Goal: Task Accomplishment & Management: Manage account settings

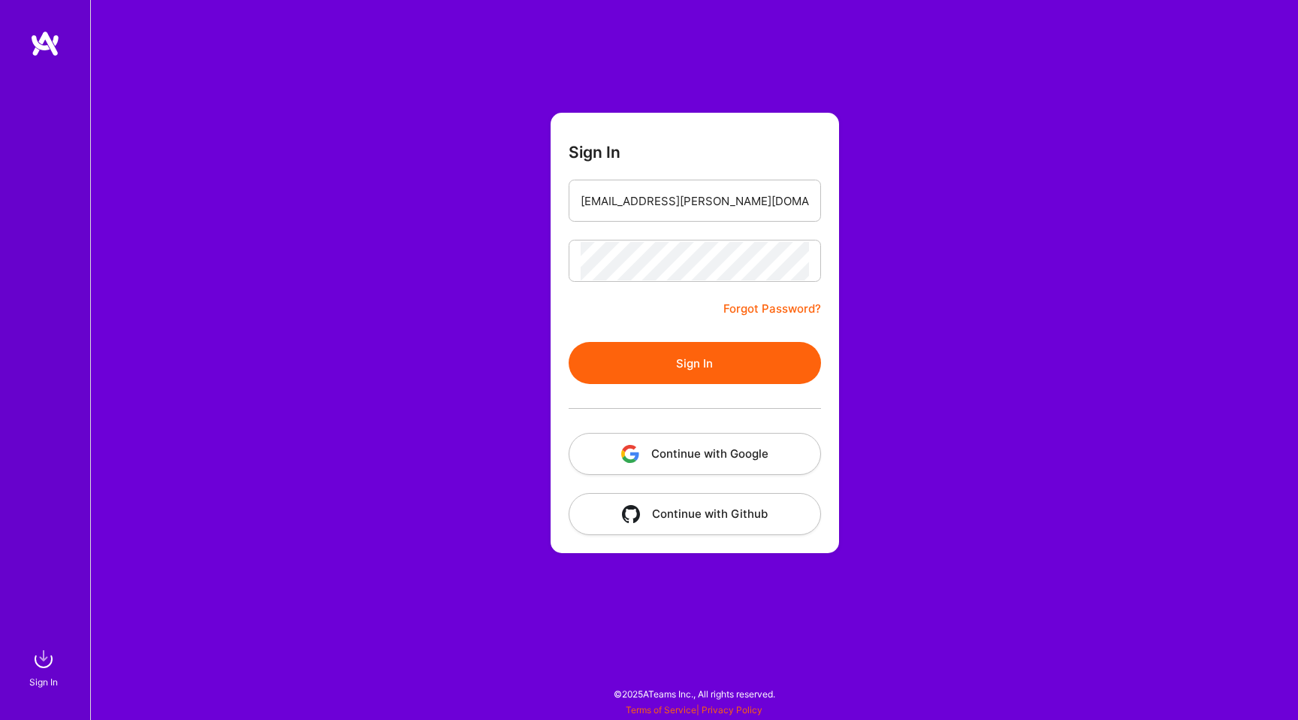
click at [654, 363] on button "Sign In" at bounding box center [695, 363] width 252 height 42
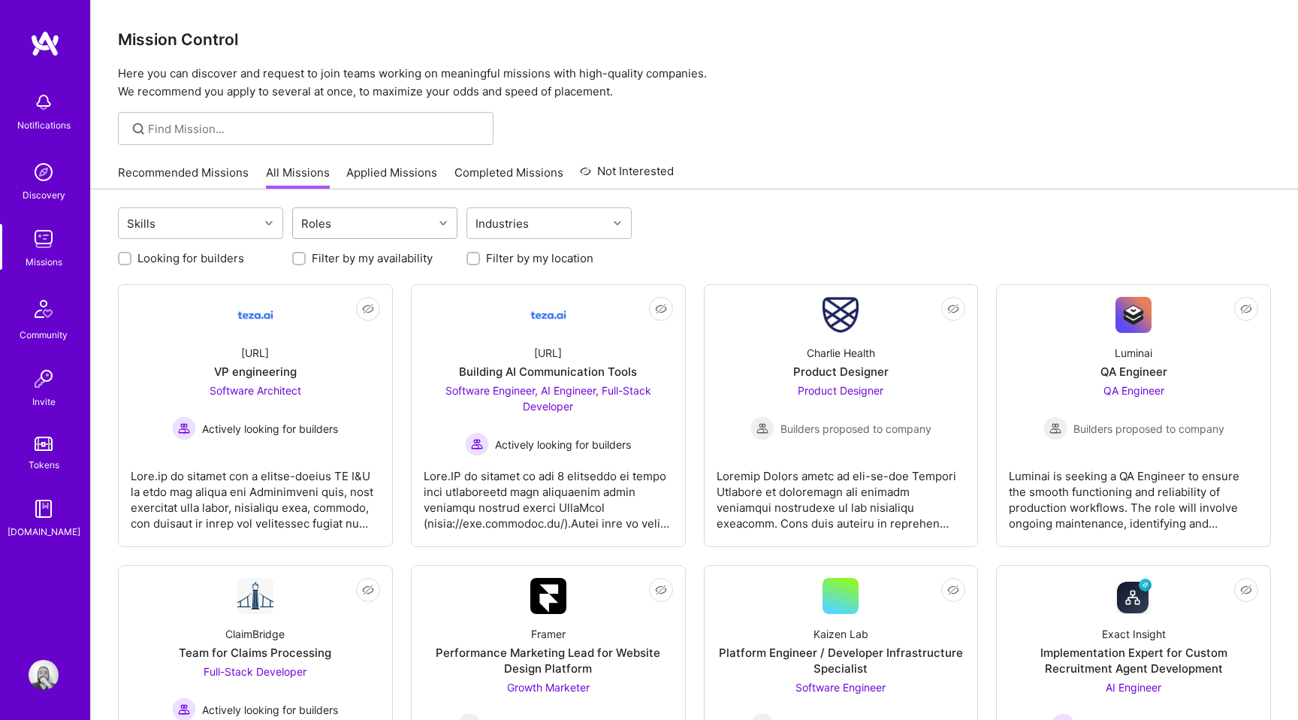
click at [413, 218] on div "Roles" at bounding box center [363, 223] width 140 height 30
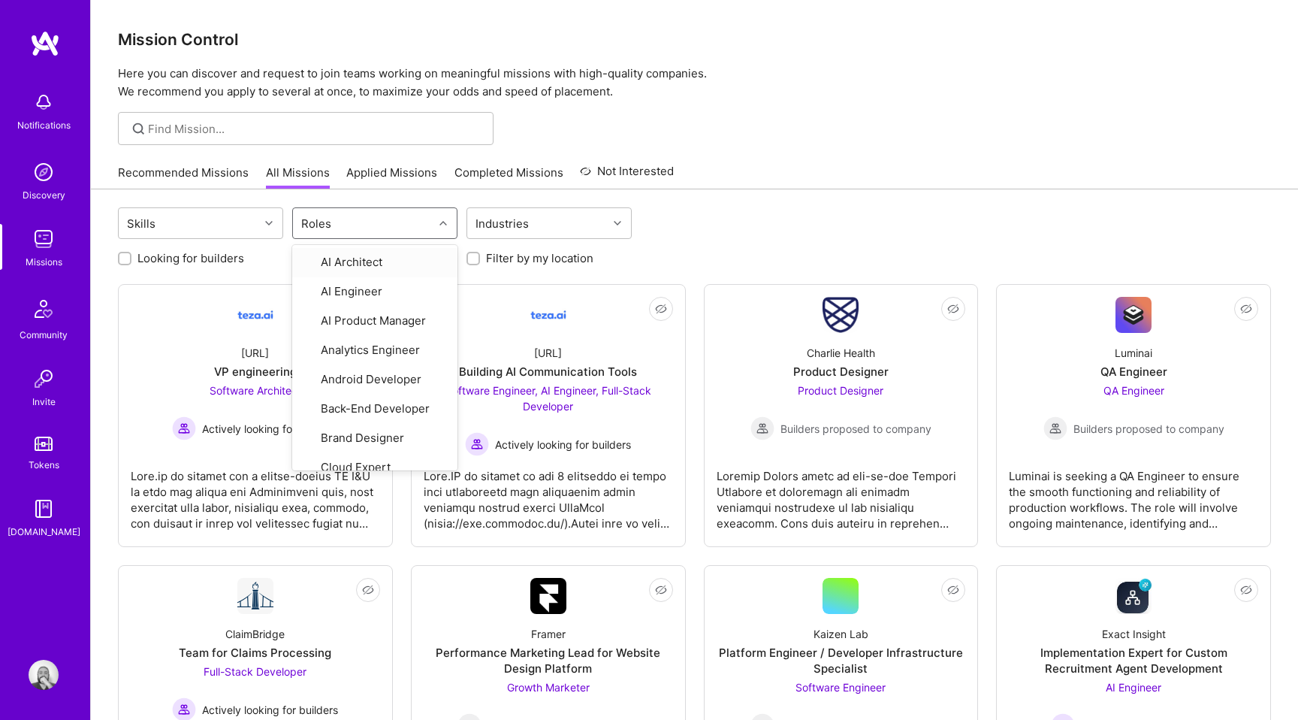
click at [744, 209] on div "Skills option AI Architect focused, 1 of 33. 33 results available. Use Up and D…" at bounding box center [694, 224] width 1153 height 35
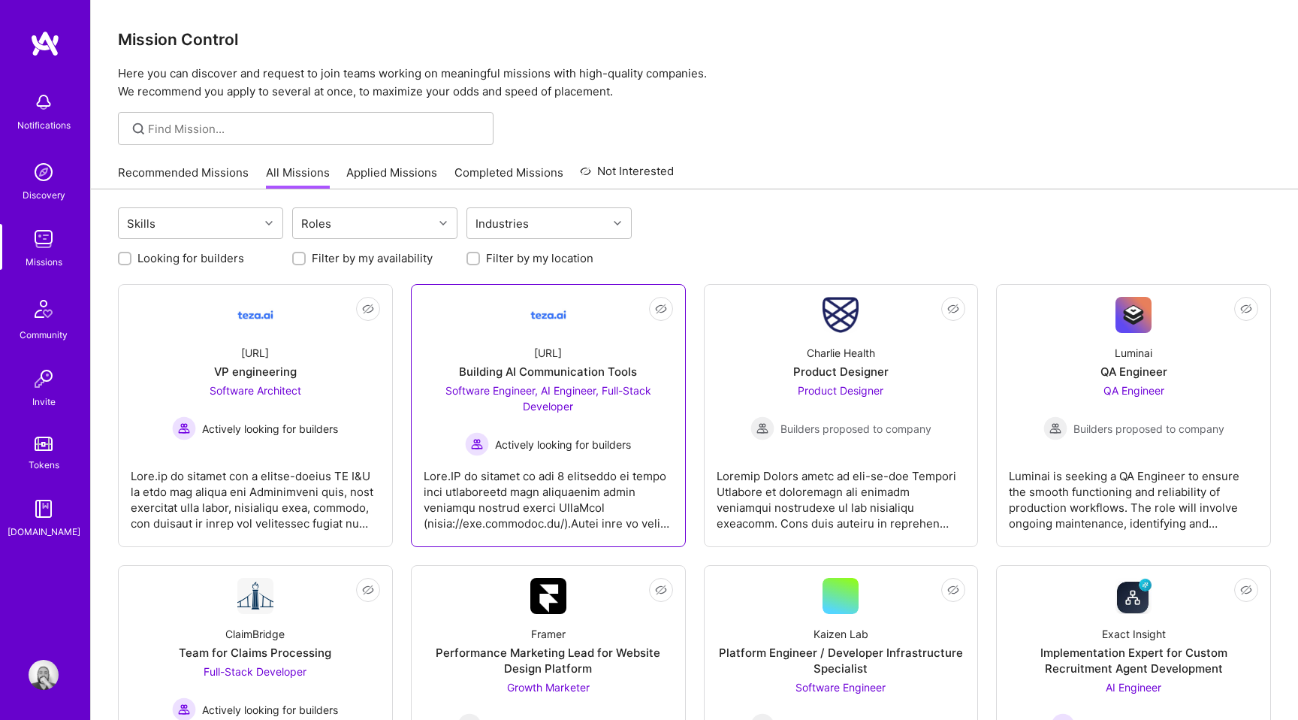
click at [590, 467] on div at bounding box center [548, 493] width 249 height 75
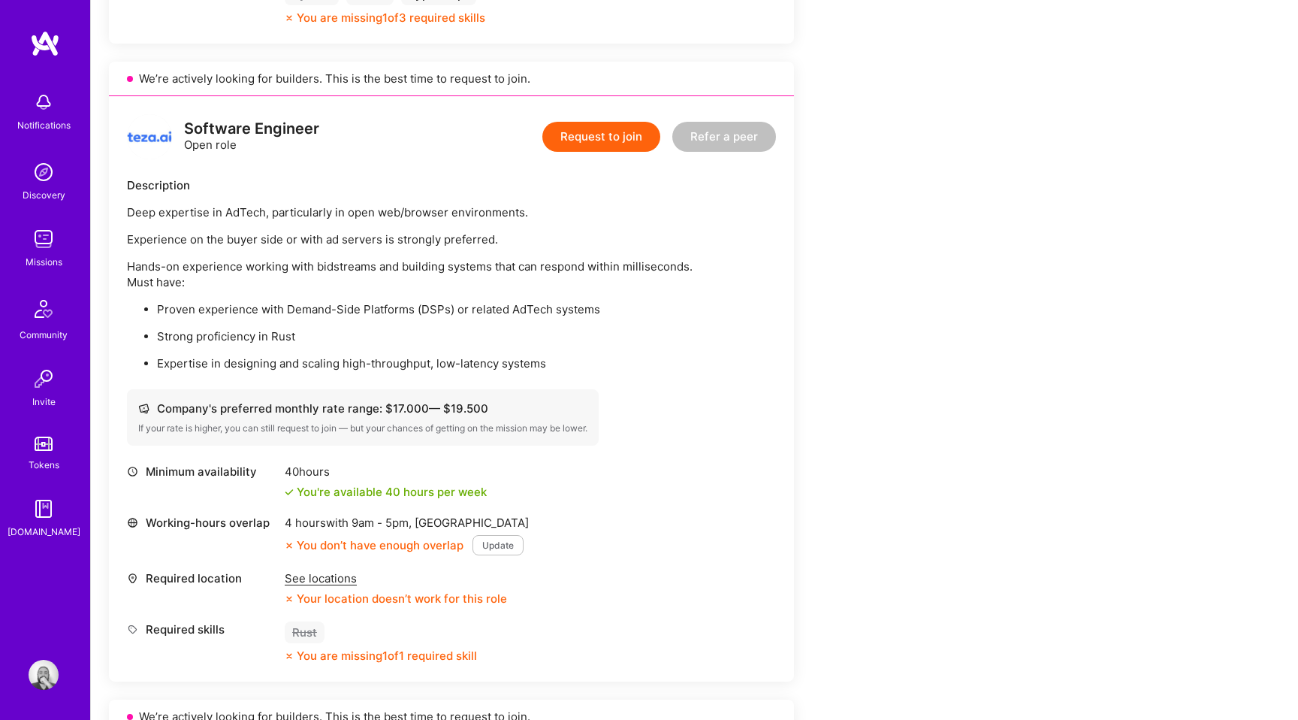
scroll to position [921, 0]
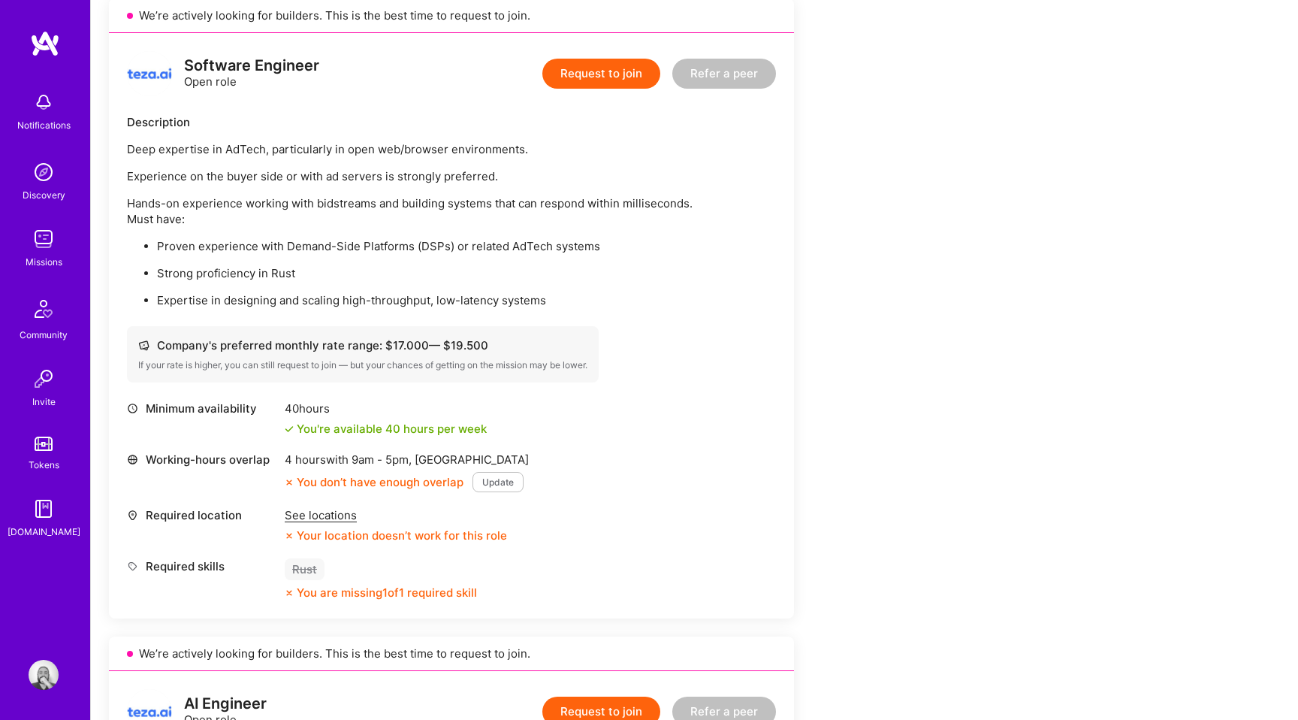
click at [497, 482] on button "Update" at bounding box center [498, 482] width 51 height 20
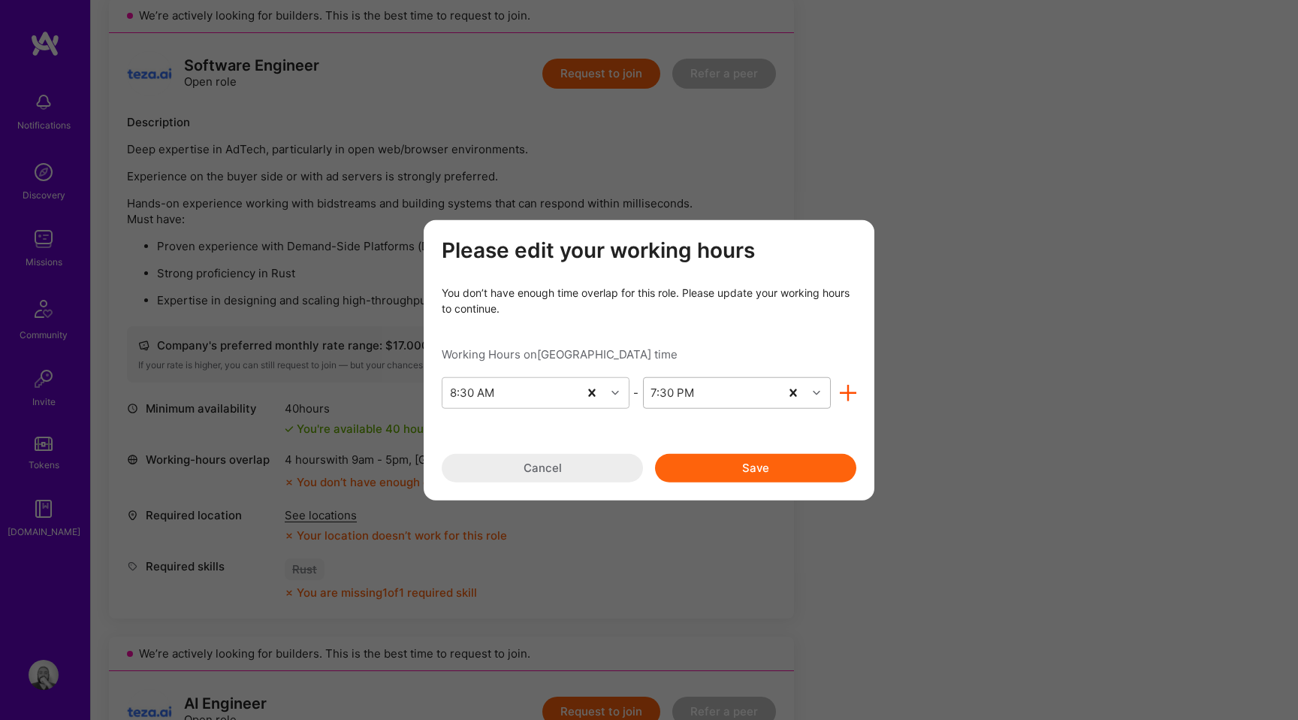
click at [689, 397] on div "7:30 PM" at bounding box center [673, 393] width 44 height 16
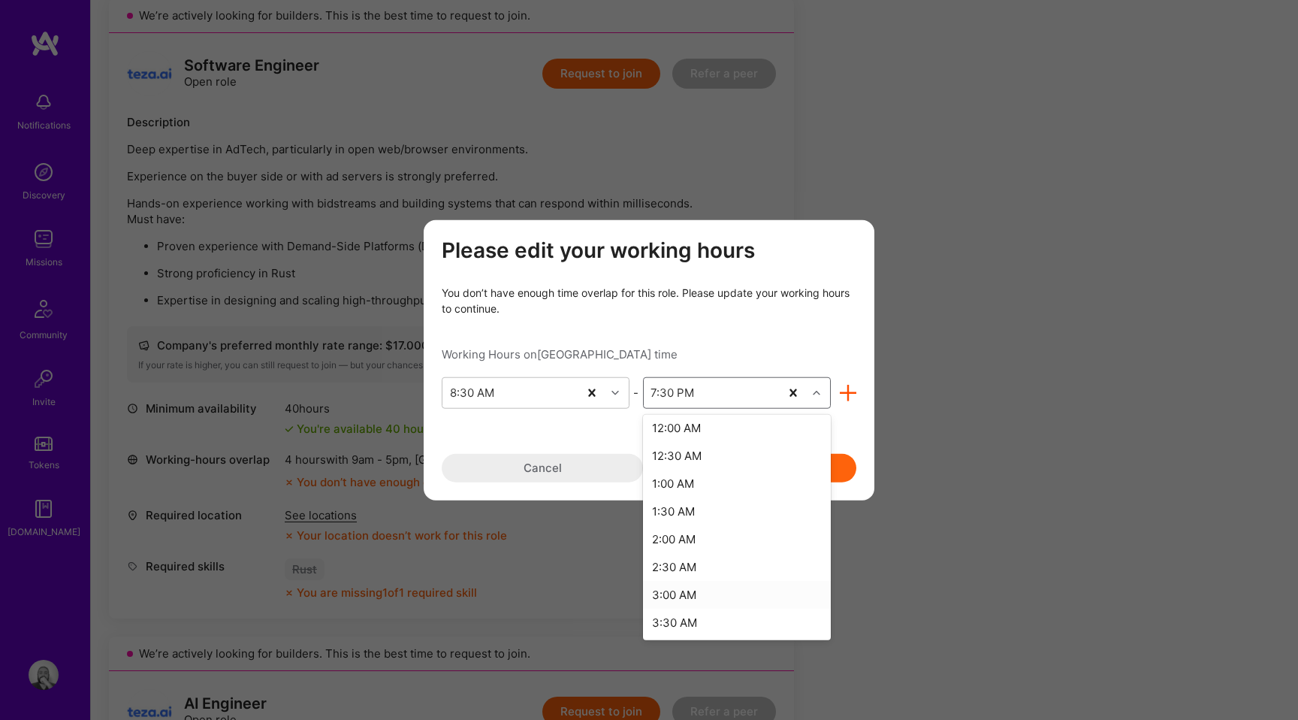
scroll to position [861, 0]
click at [682, 539] on div "2:00 AM" at bounding box center [737, 543] width 188 height 28
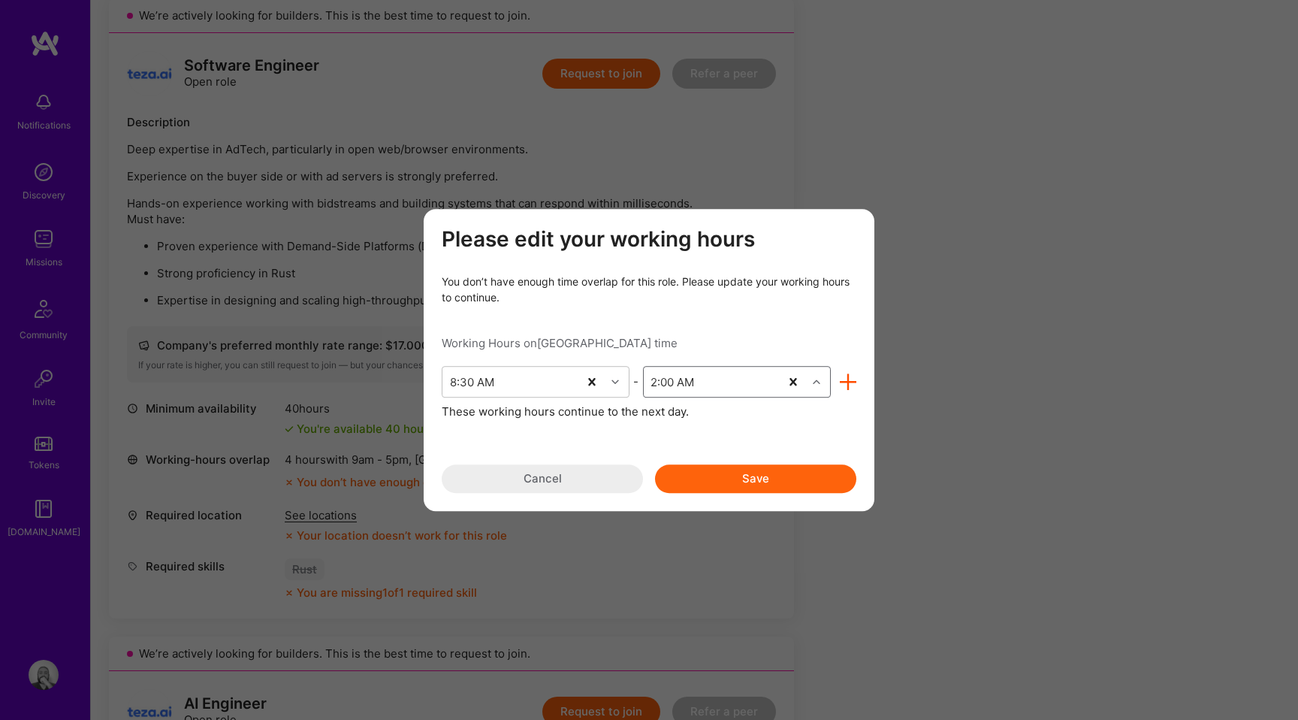
click at [741, 481] on button "Save" at bounding box center [755, 478] width 201 height 29
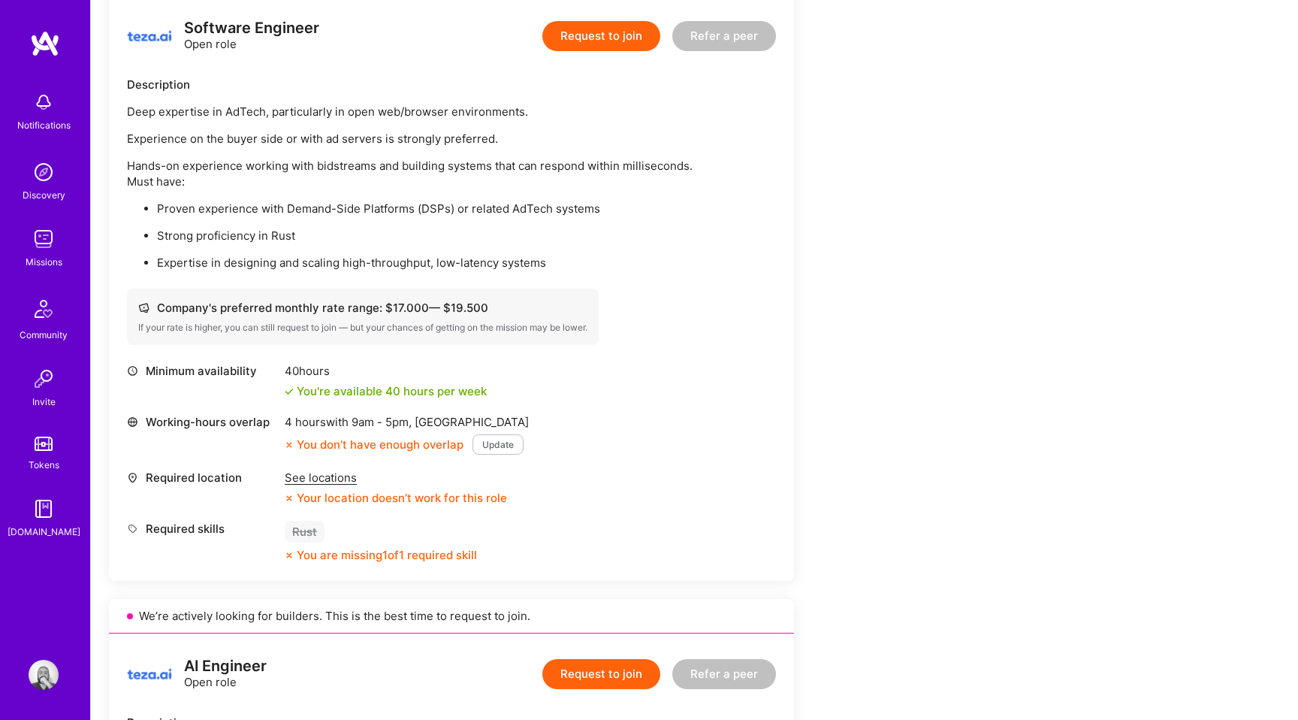
scroll to position [1002, 0]
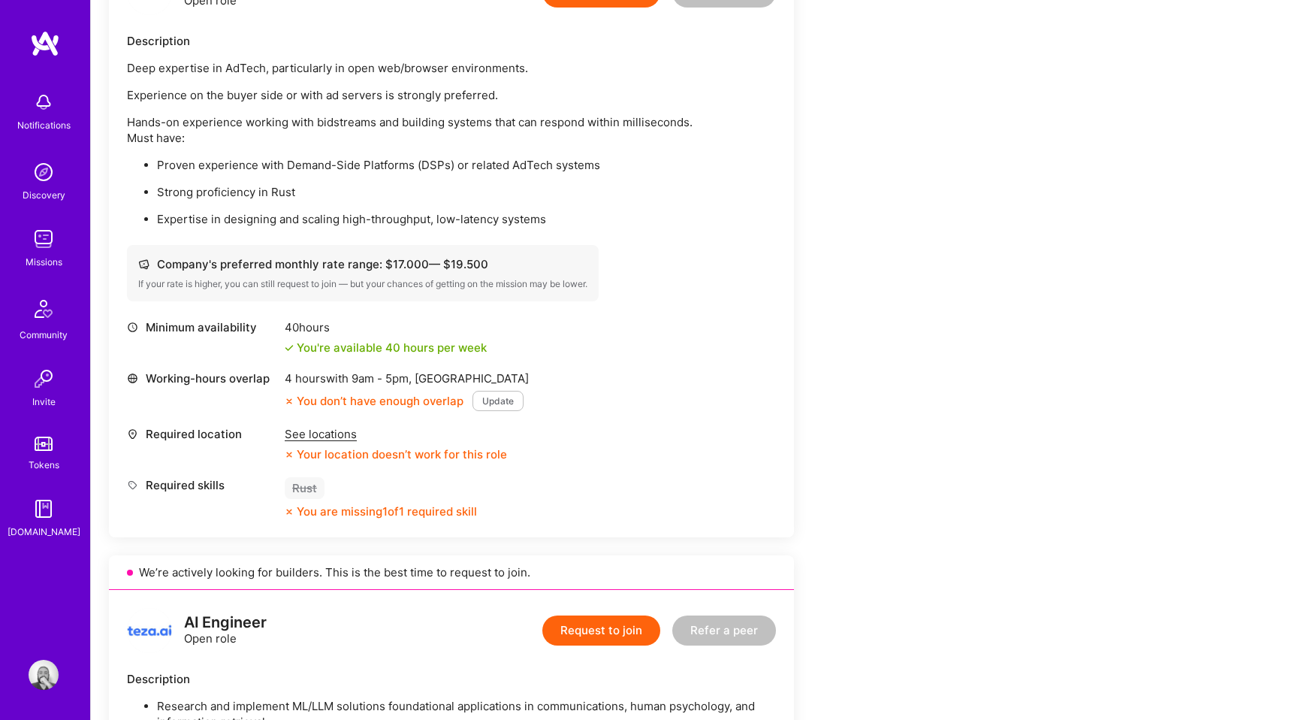
click at [450, 381] on div "4 hours with 9am - 5pm , [GEOGRAPHIC_DATA]" at bounding box center [407, 378] width 244 height 16
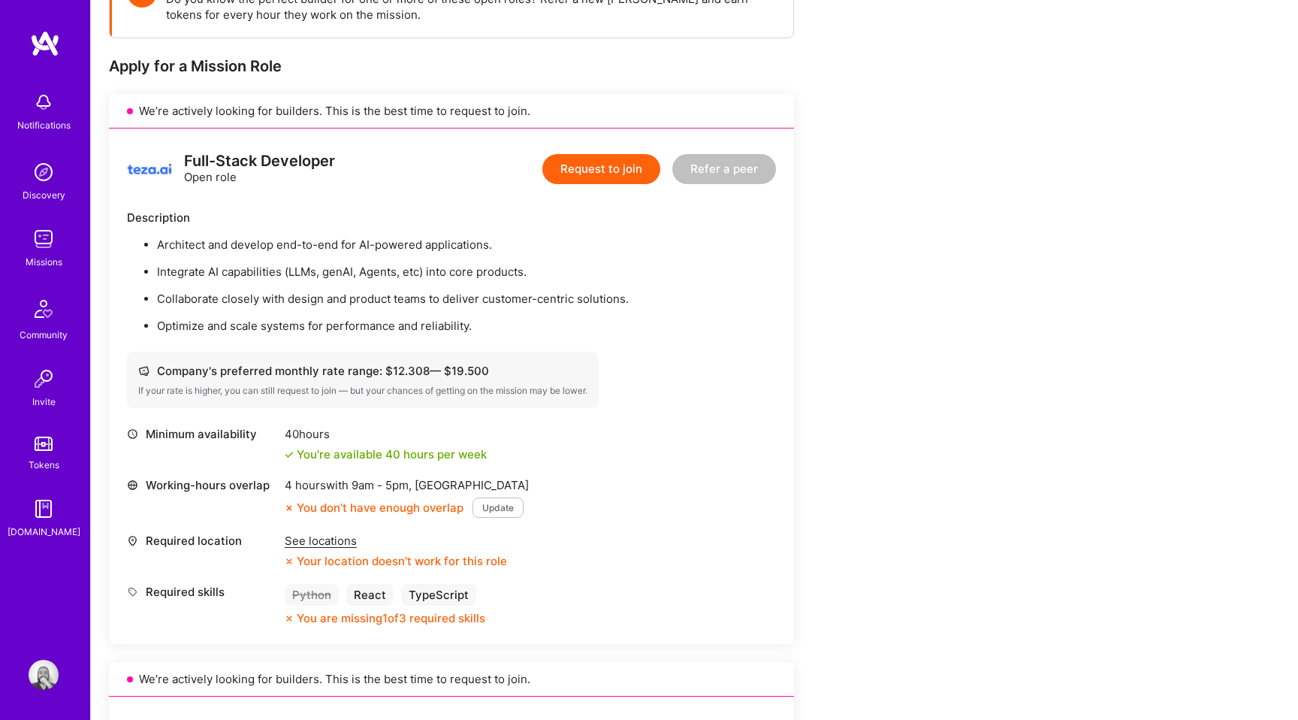
scroll to position [273, 0]
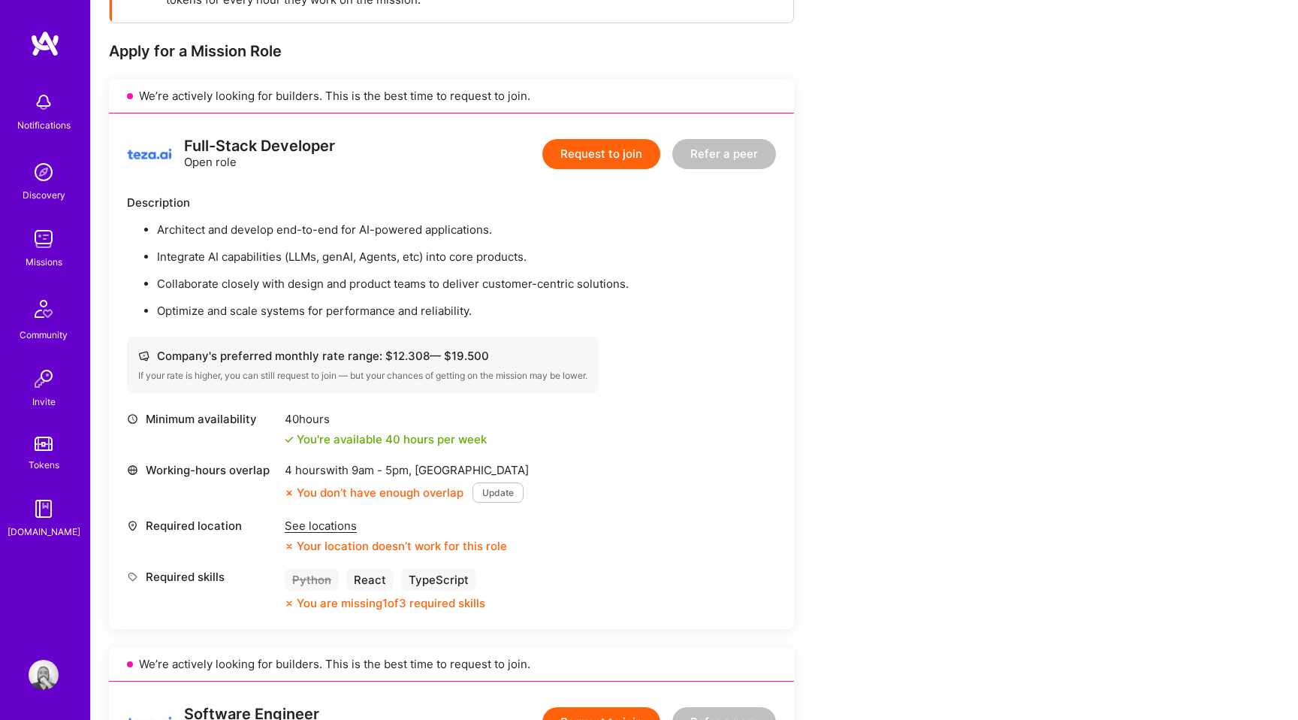
click at [508, 491] on button "Update" at bounding box center [498, 492] width 51 height 20
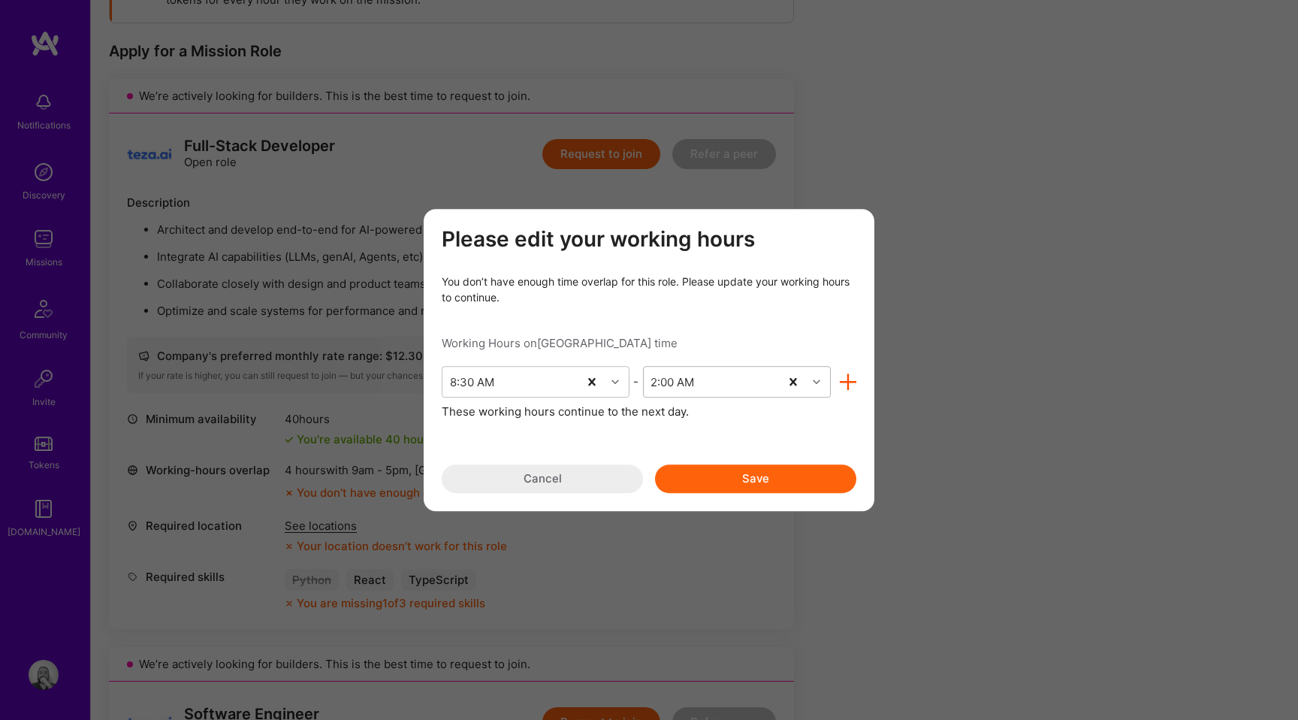
click at [717, 383] on div "2:00 AM" at bounding box center [712, 382] width 136 height 30
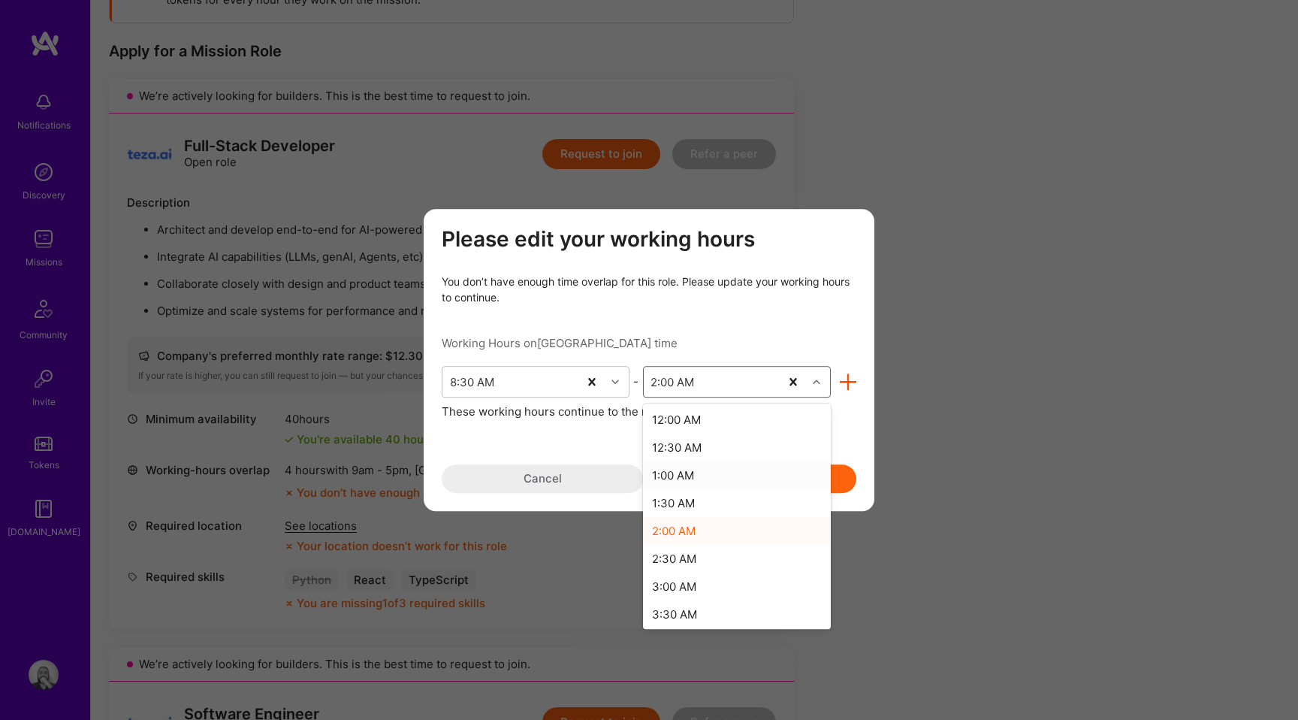
scroll to position [942, 0]
click at [696, 503] on div "3:00 AM" at bounding box center [737, 507] width 188 height 28
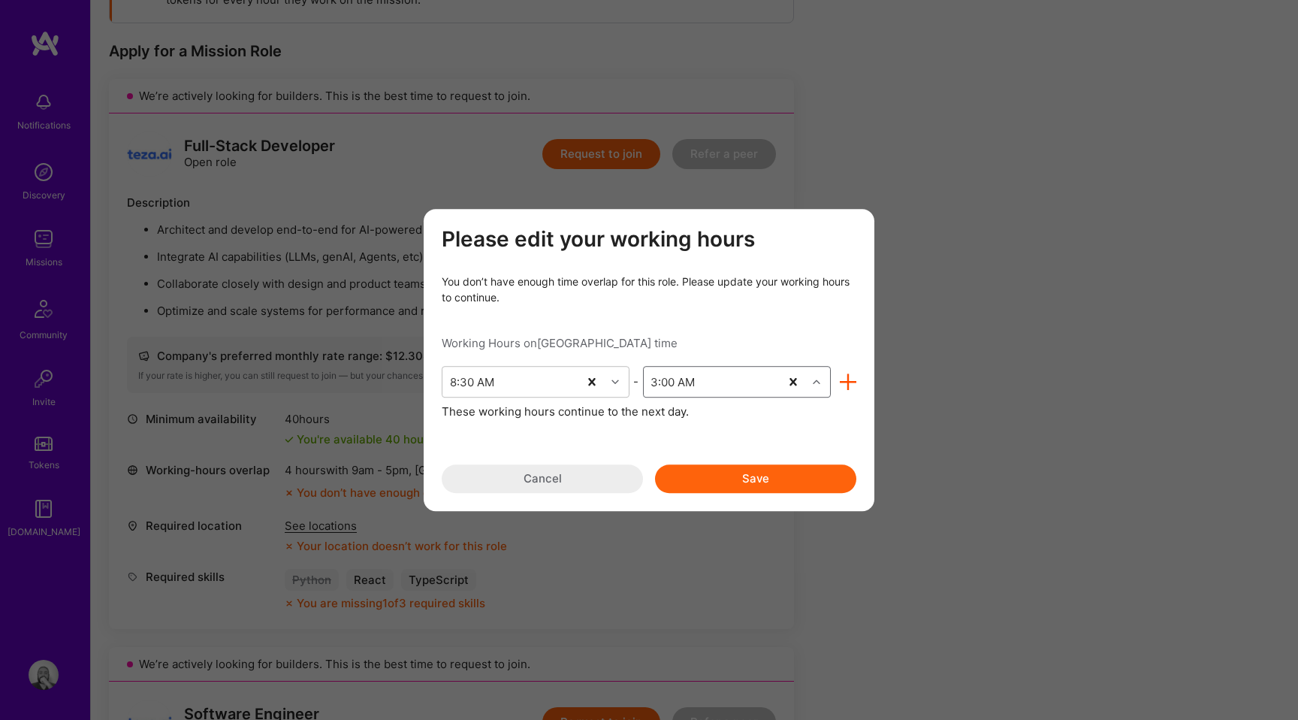
click at [758, 480] on button "Save" at bounding box center [755, 478] width 201 height 29
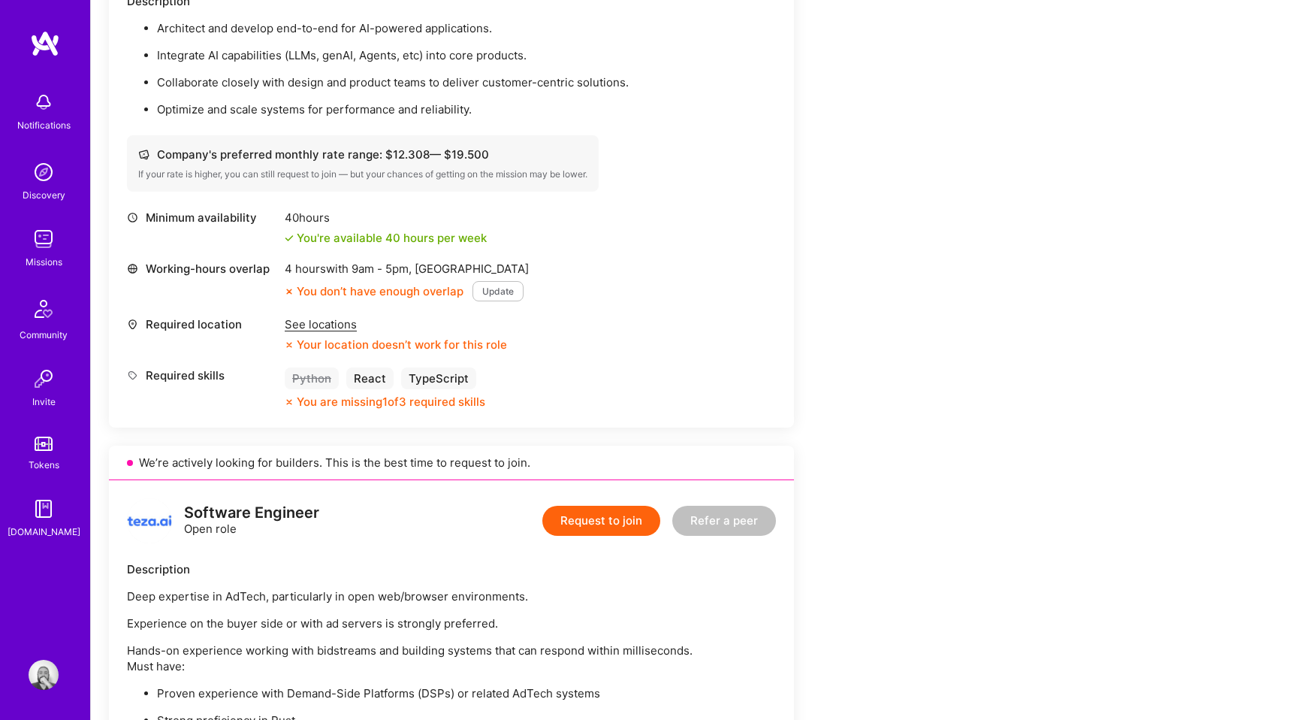
scroll to position [497, 0]
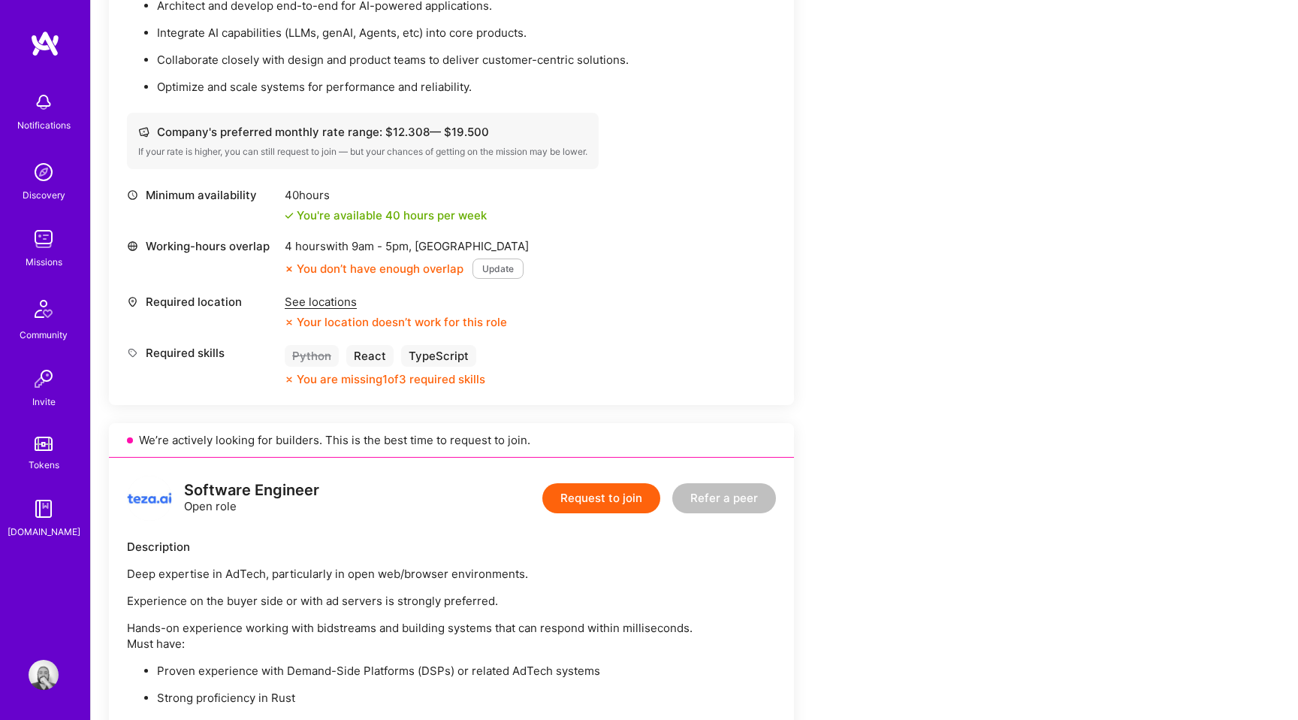
click at [511, 270] on button "Update" at bounding box center [498, 268] width 51 height 20
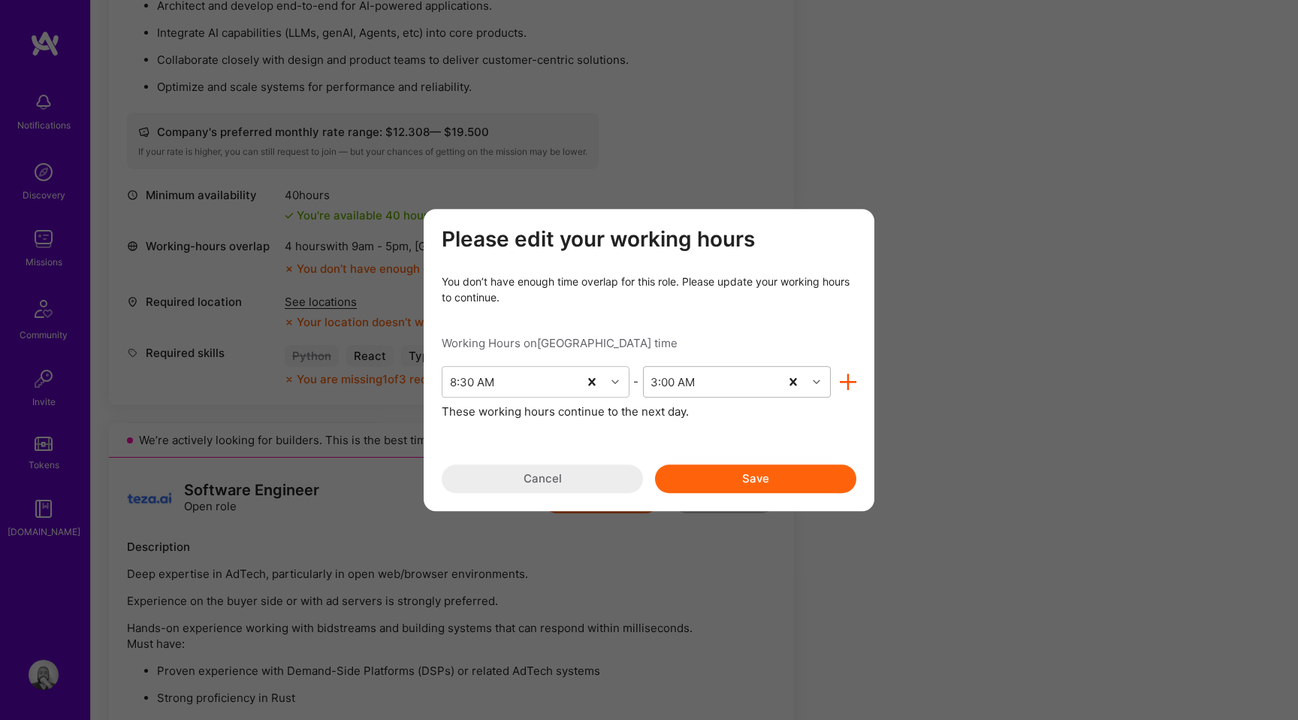
click at [709, 376] on div "3:00 AM" at bounding box center [712, 382] width 136 height 30
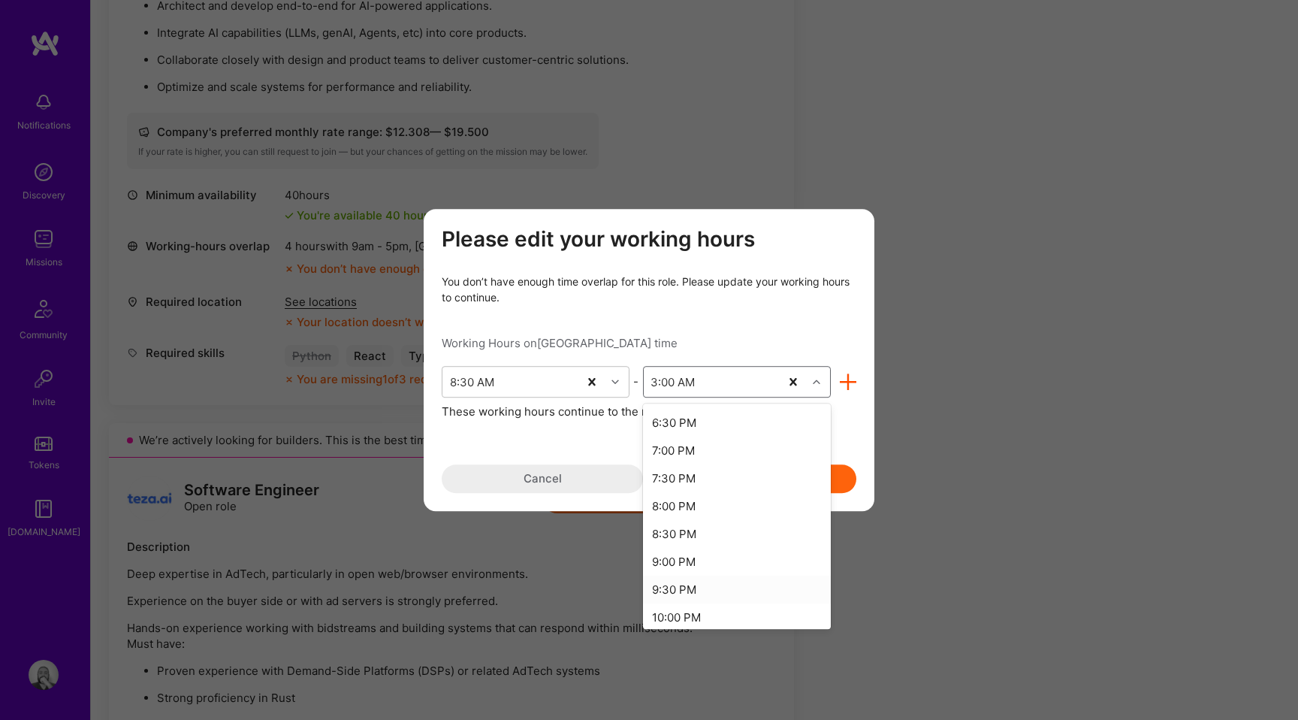
scroll to position [564, 0]
click at [690, 486] on div "8:00 PM" at bounding box center [737, 496] width 188 height 28
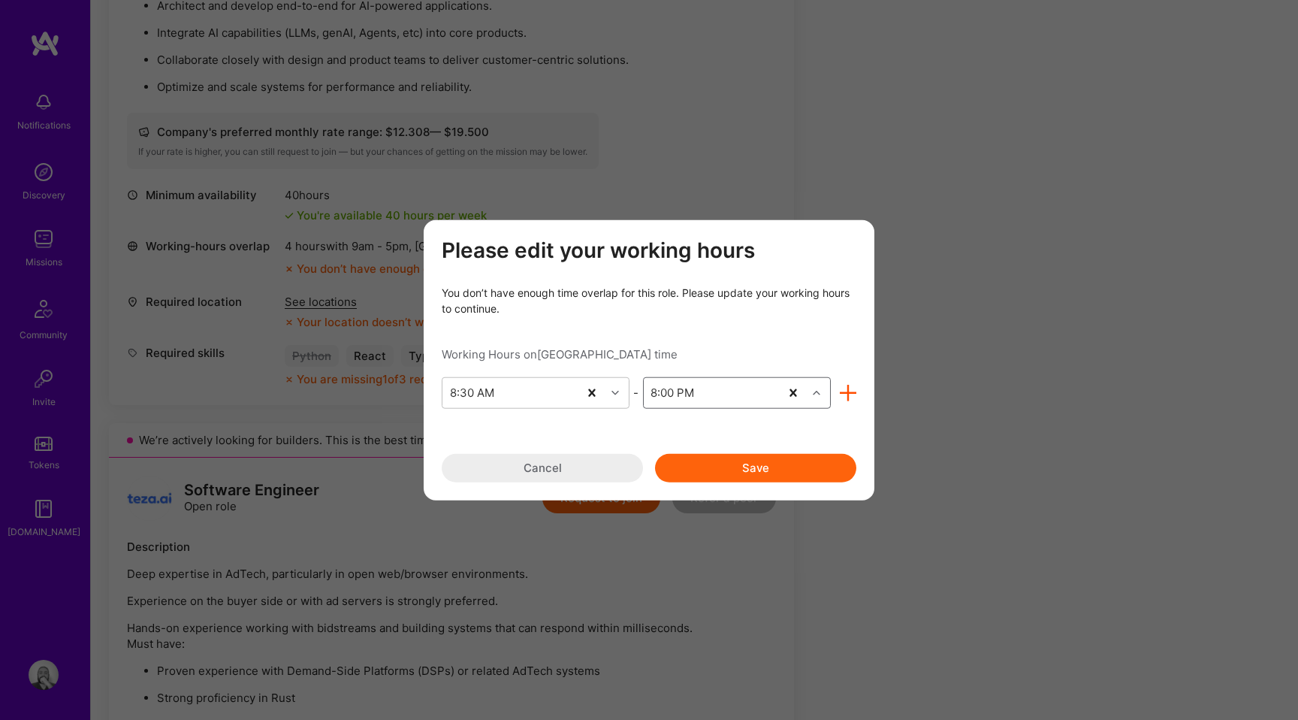
click at [769, 461] on button "Save" at bounding box center [755, 467] width 201 height 29
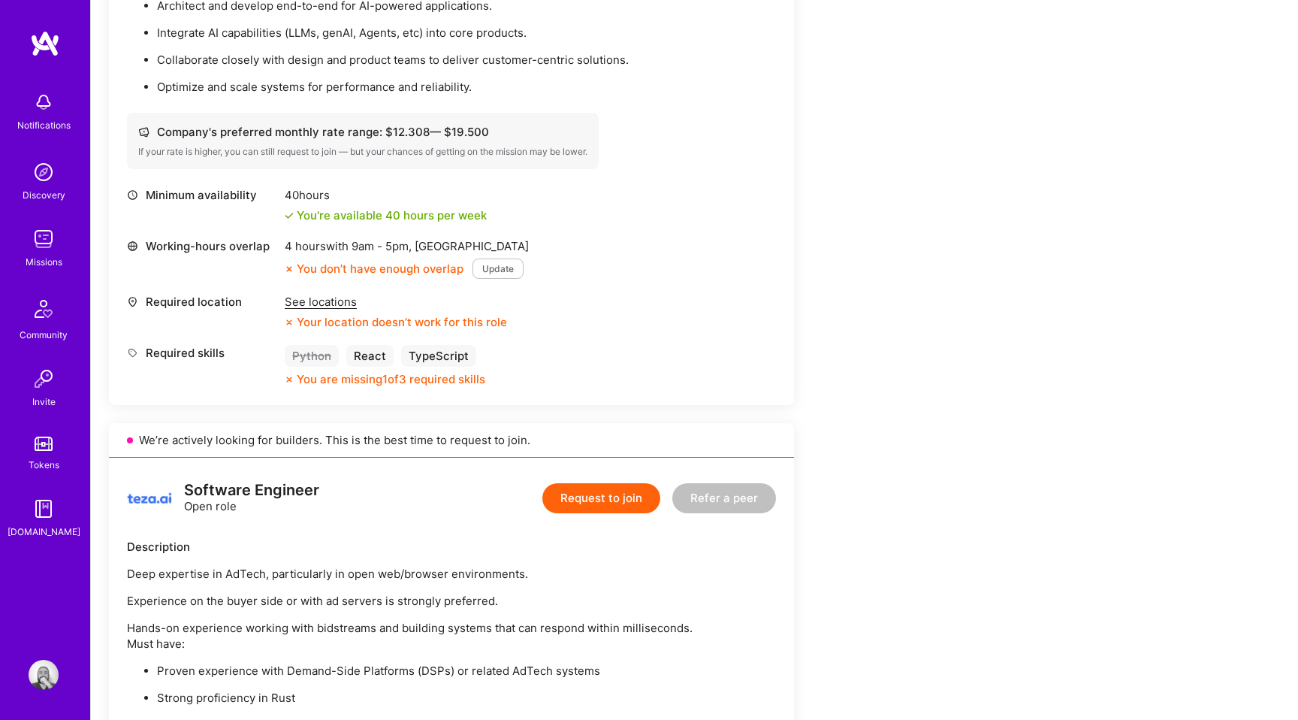
click at [497, 266] on button "Update" at bounding box center [498, 268] width 51 height 20
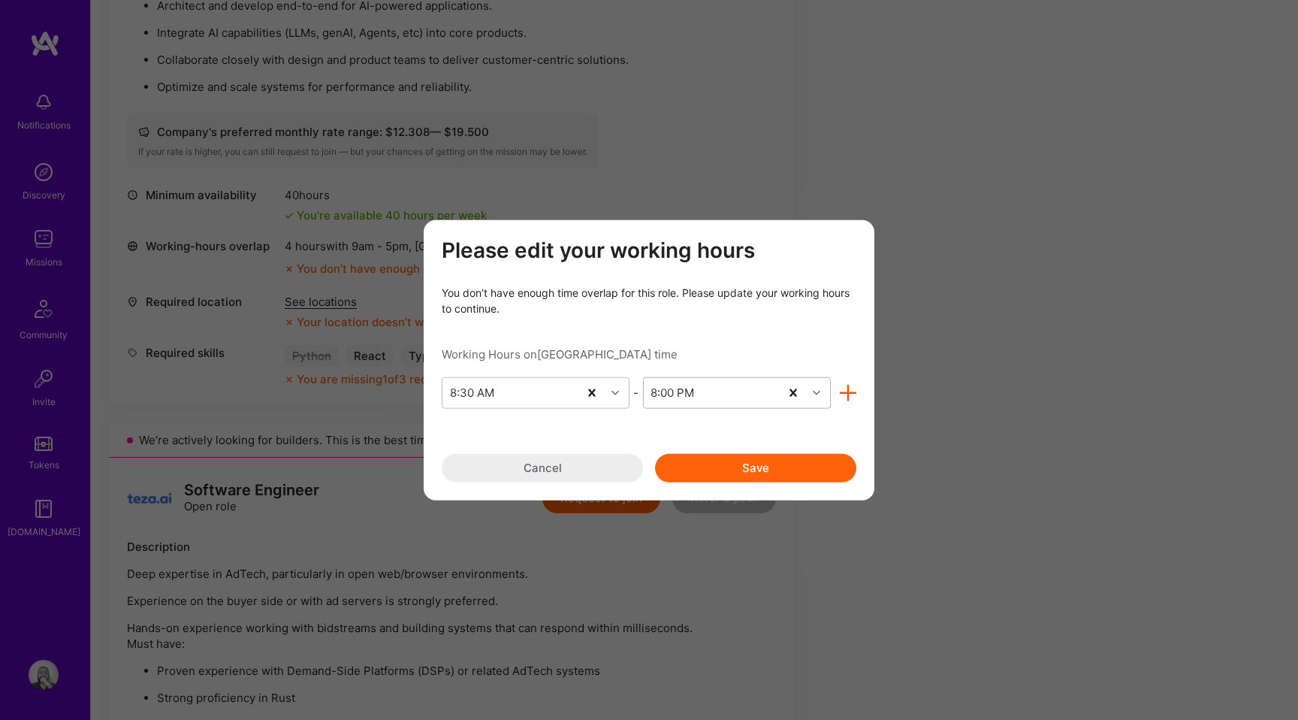
click at [704, 400] on div "8:00 PM" at bounding box center [712, 392] width 136 height 30
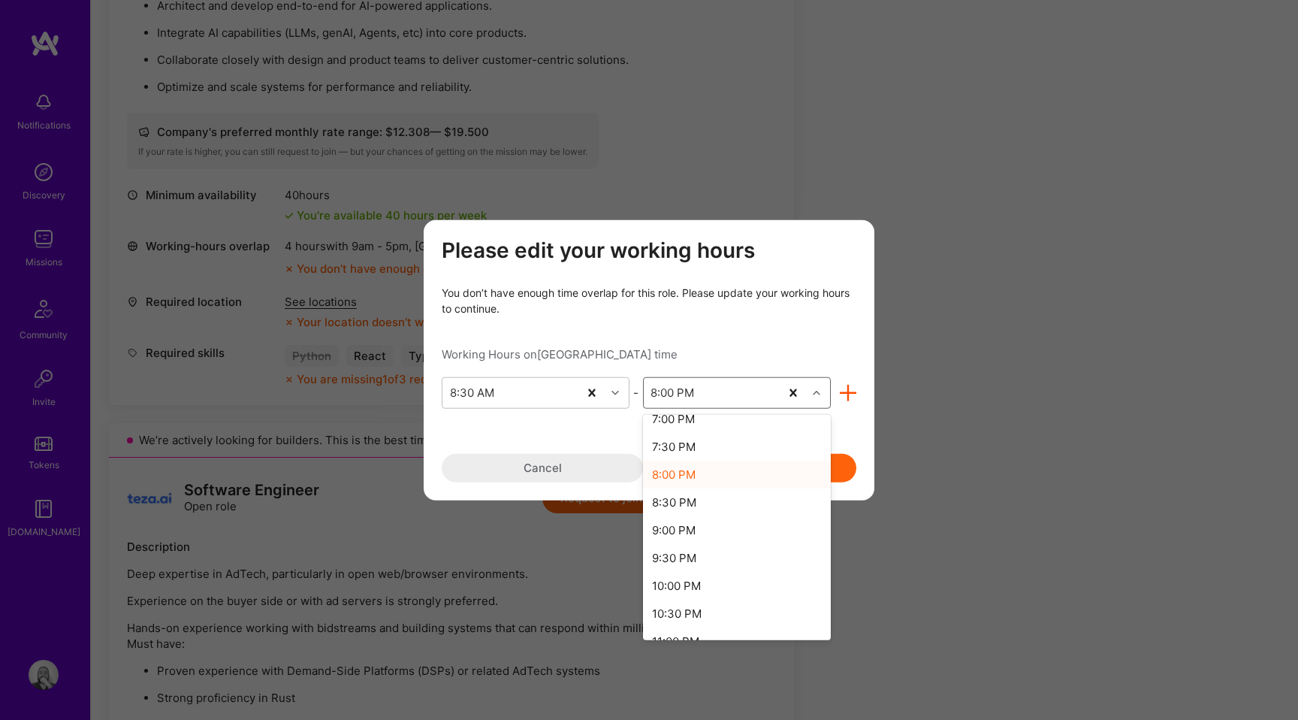
scroll to position [602, 0]
click at [682, 521] on div "9:00 PM" at bounding box center [737, 524] width 188 height 28
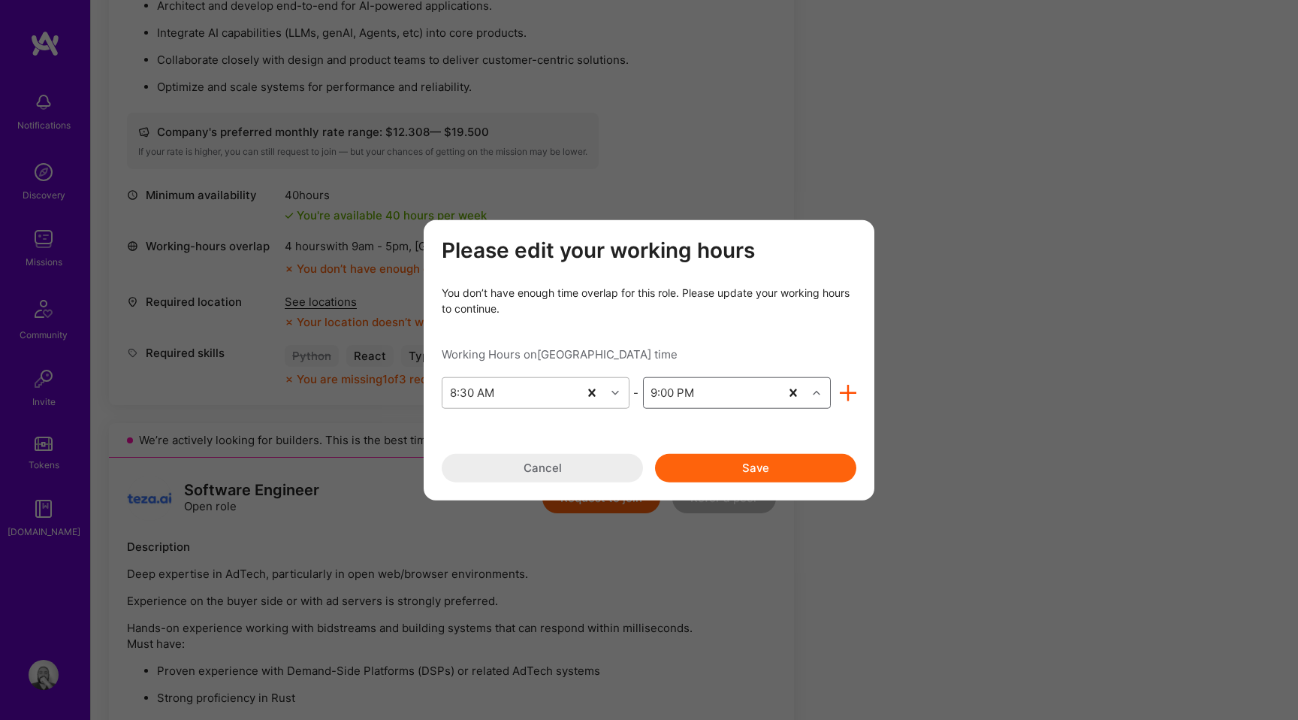
click at [537, 391] on div "8:30 AM" at bounding box center [510, 392] width 136 height 30
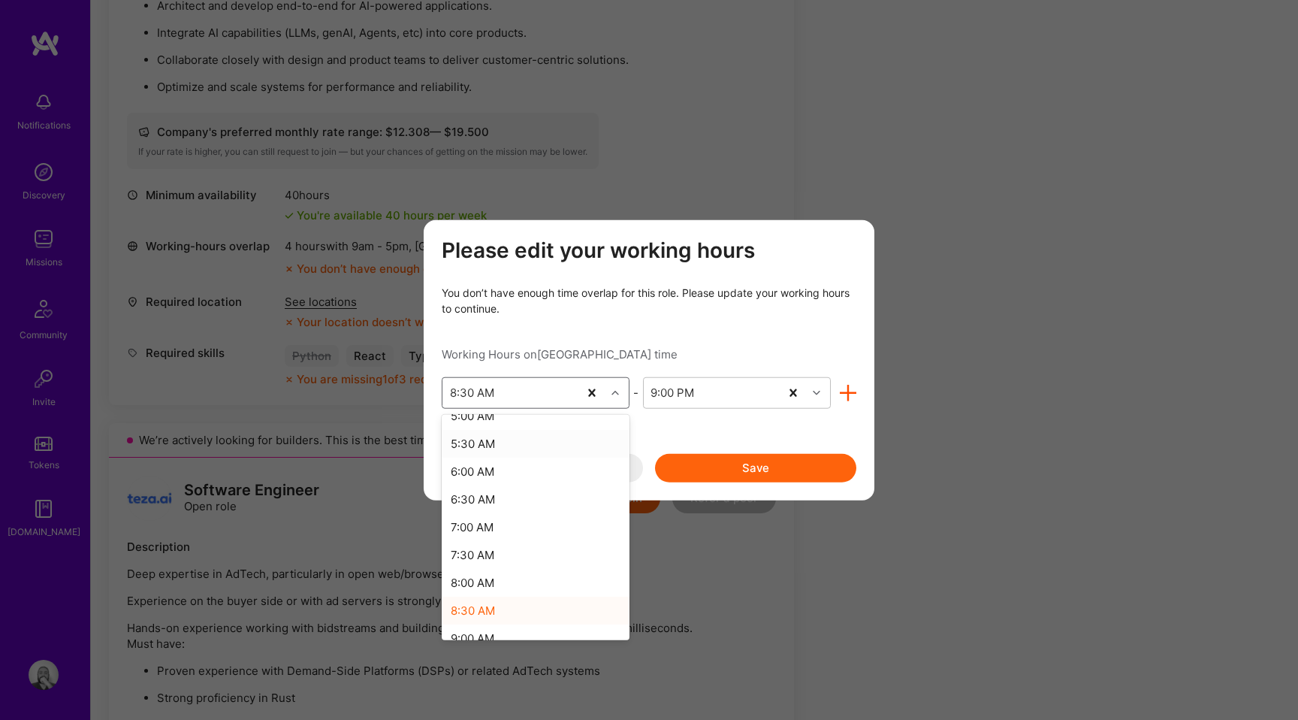
scroll to position [317, 0]
click at [482, 555] on div "8:00 AM" at bounding box center [536, 559] width 188 height 28
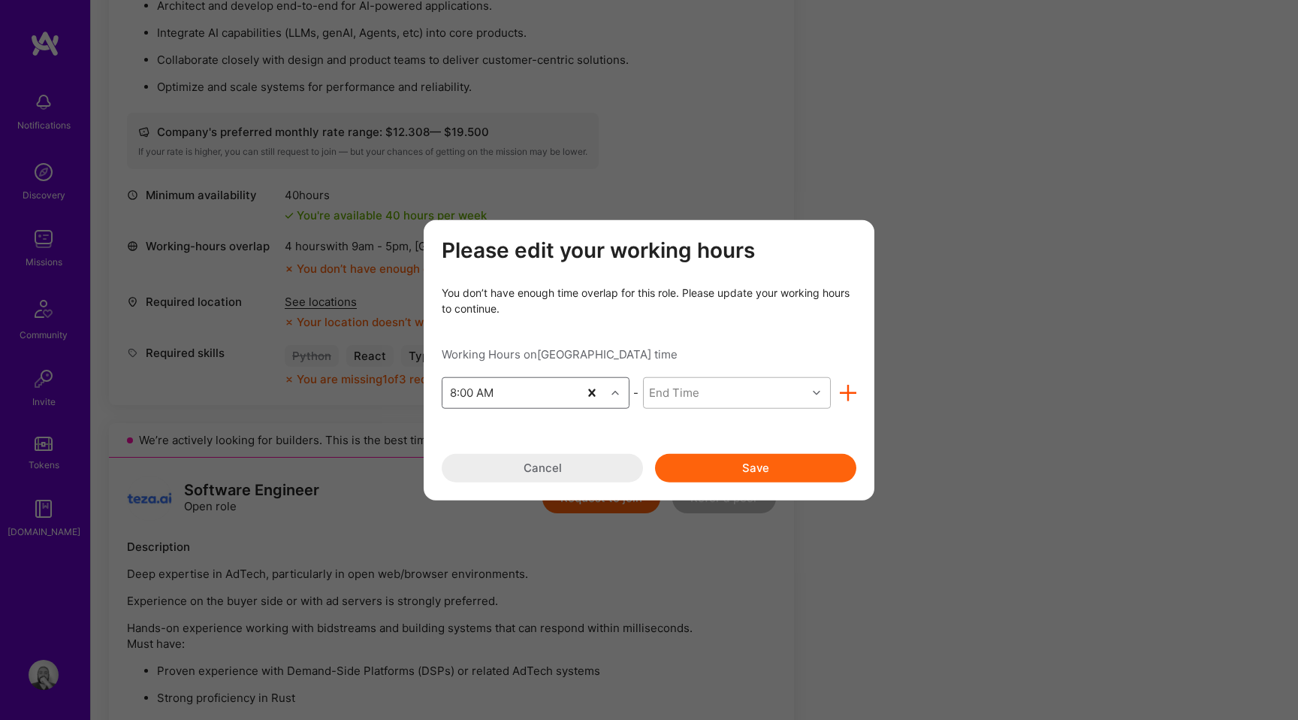
click at [711, 398] on div "End Time" at bounding box center [725, 392] width 163 height 30
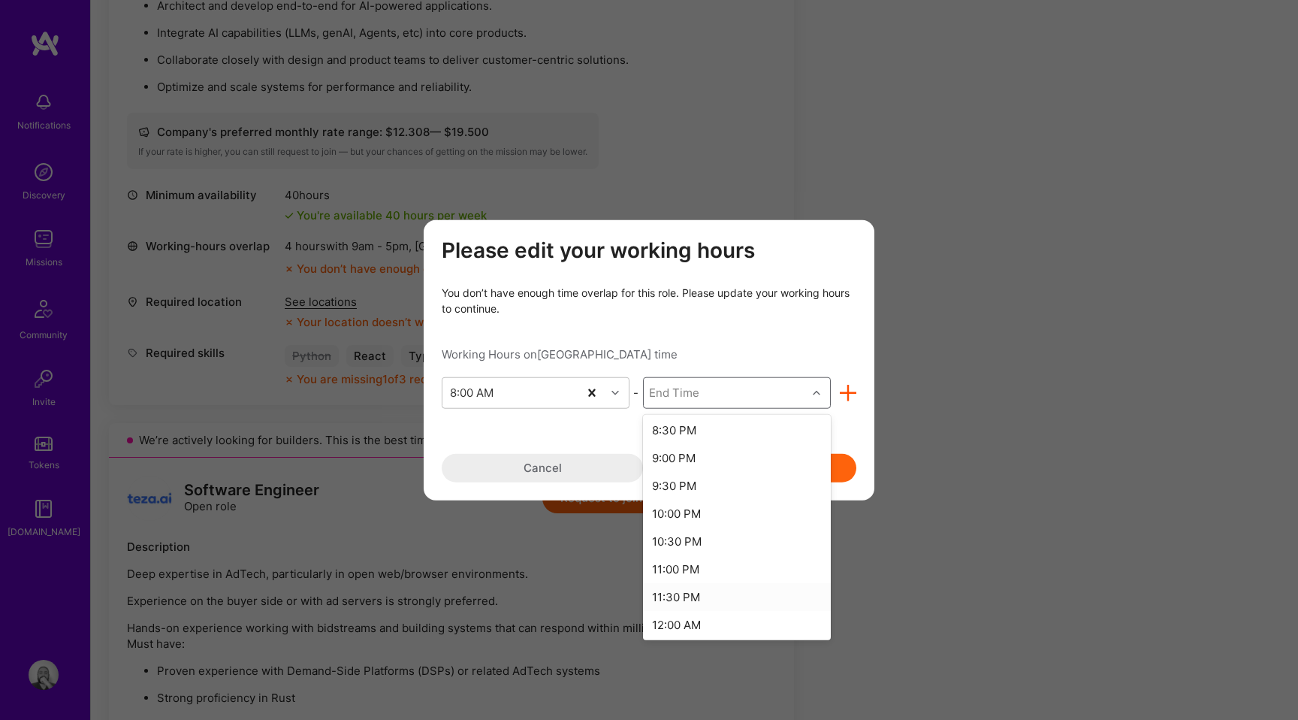
scroll to position [681, 0]
click at [703, 473] on div "9:00 PM" at bounding box center [737, 472] width 188 height 28
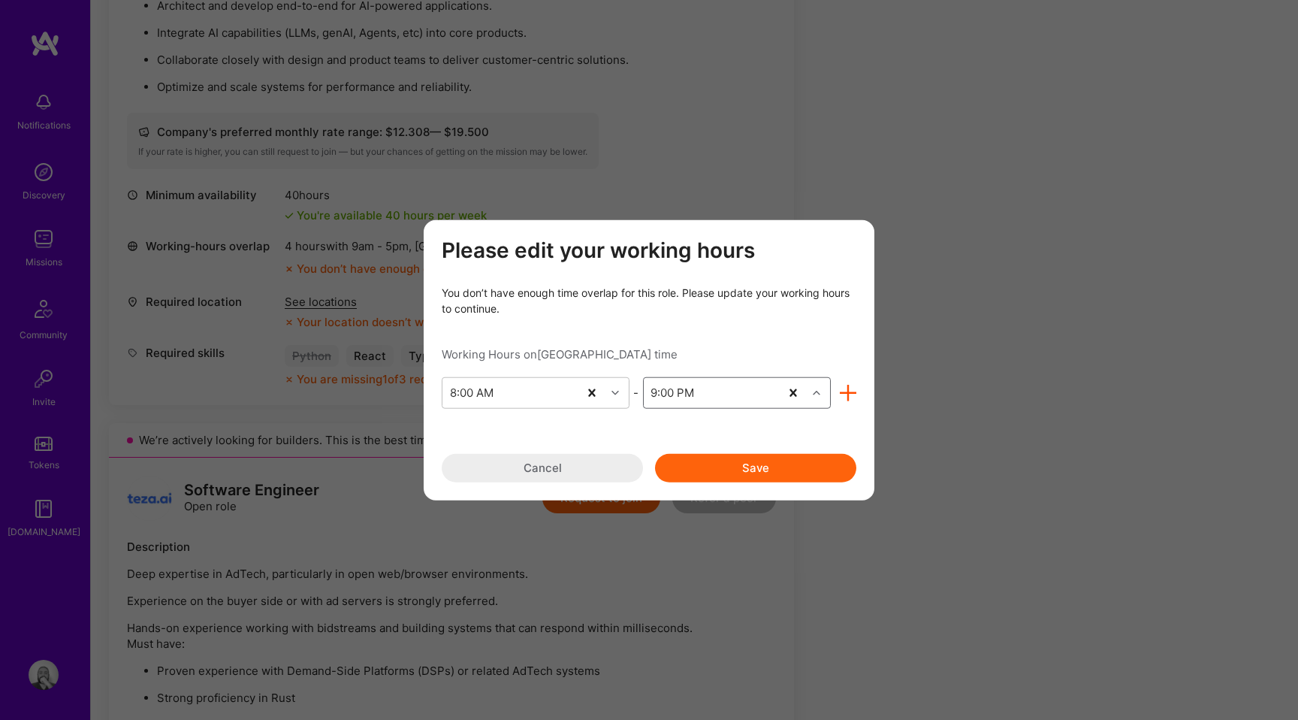
click at [747, 470] on button "Save" at bounding box center [755, 467] width 201 height 29
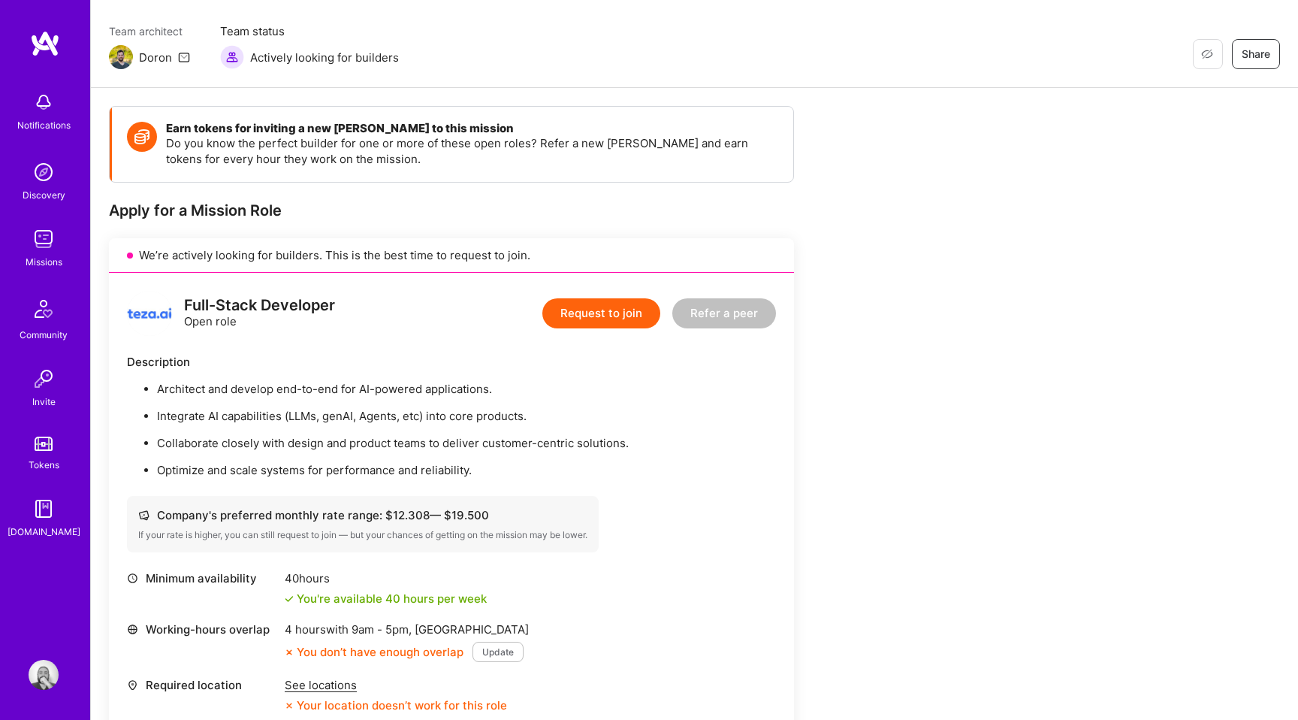
scroll to position [0, 0]
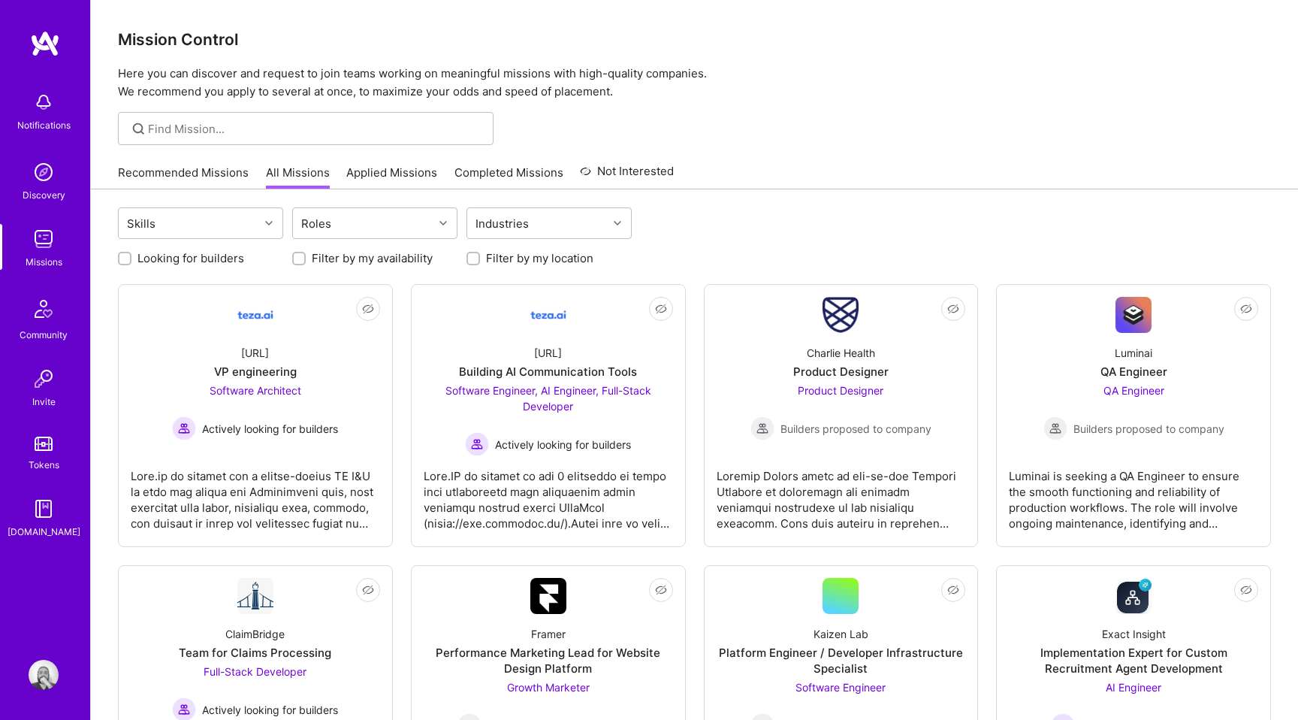
click at [476, 258] on input "Filter by my location" at bounding box center [475, 259] width 11 height 11
checkbox input "true"
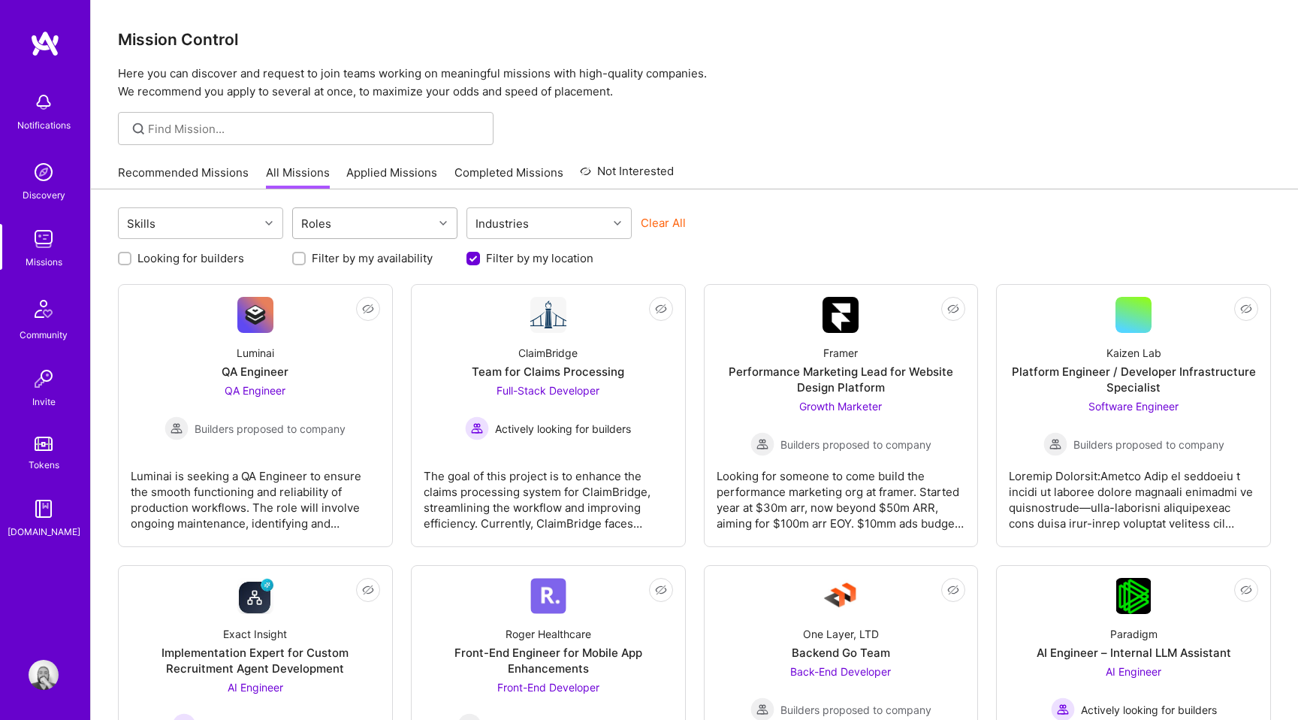
click at [361, 225] on div "Roles" at bounding box center [363, 223] width 140 height 30
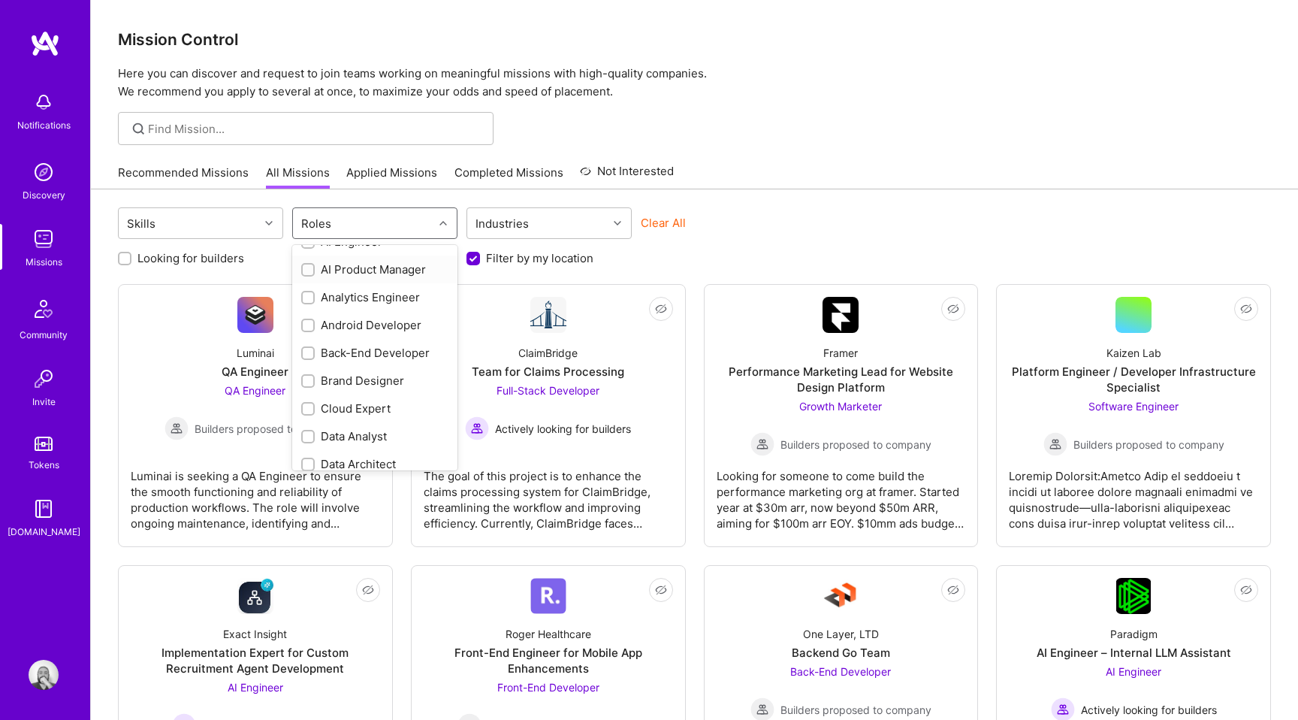
scroll to position [54, 0]
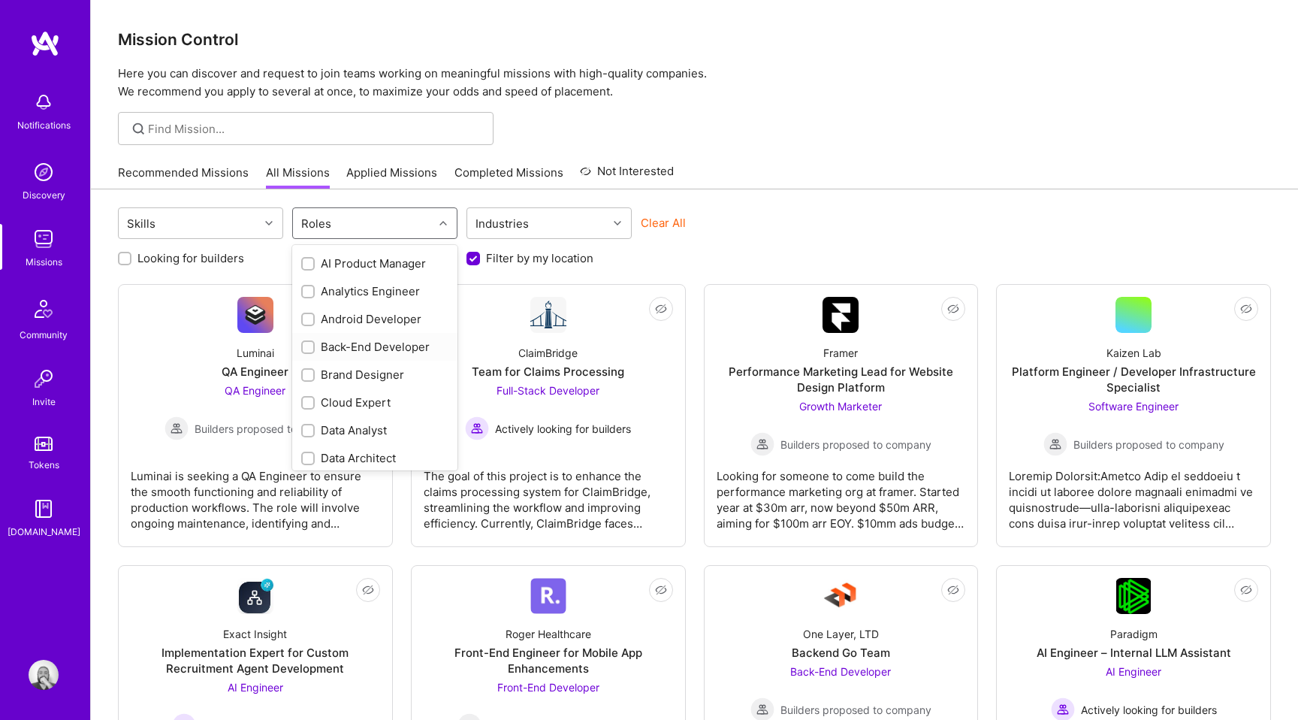
click at [306, 342] on div at bounding box center [308, 347] width 14 height 14
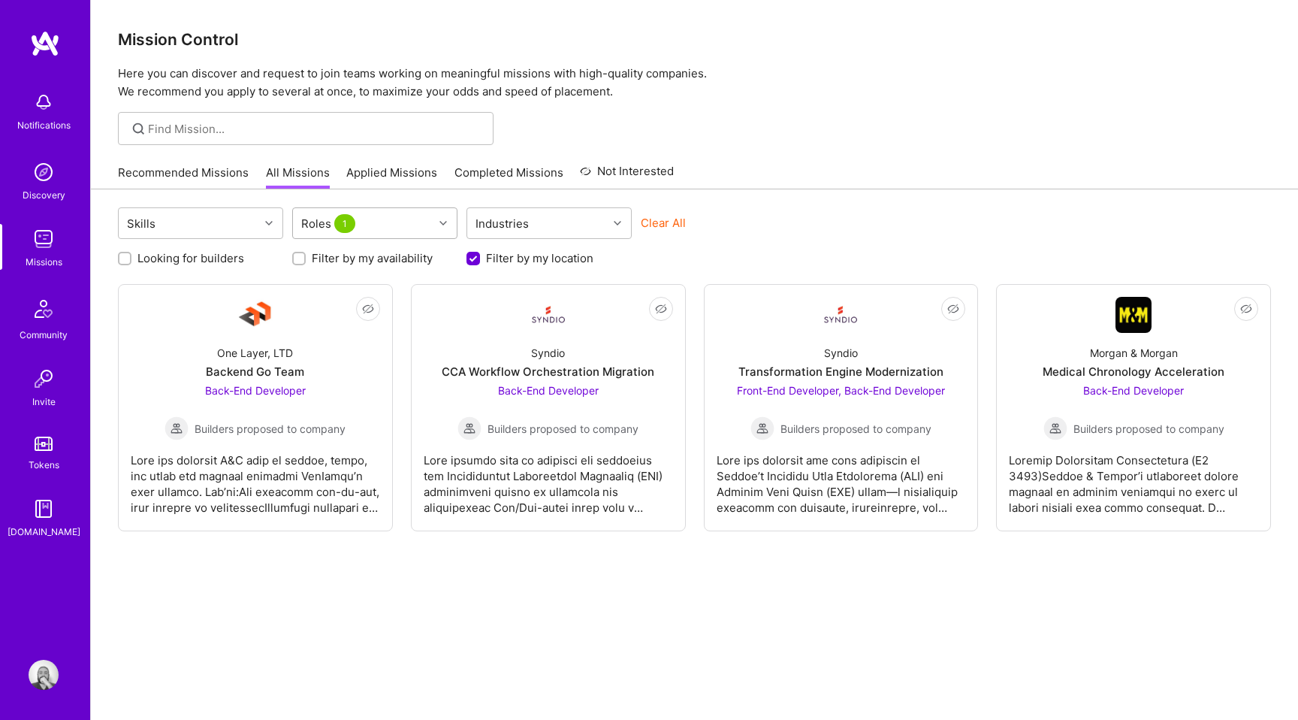
click at [372, 229] on div "Roles 1" at bounding box center [363, 223] width 140 height 30
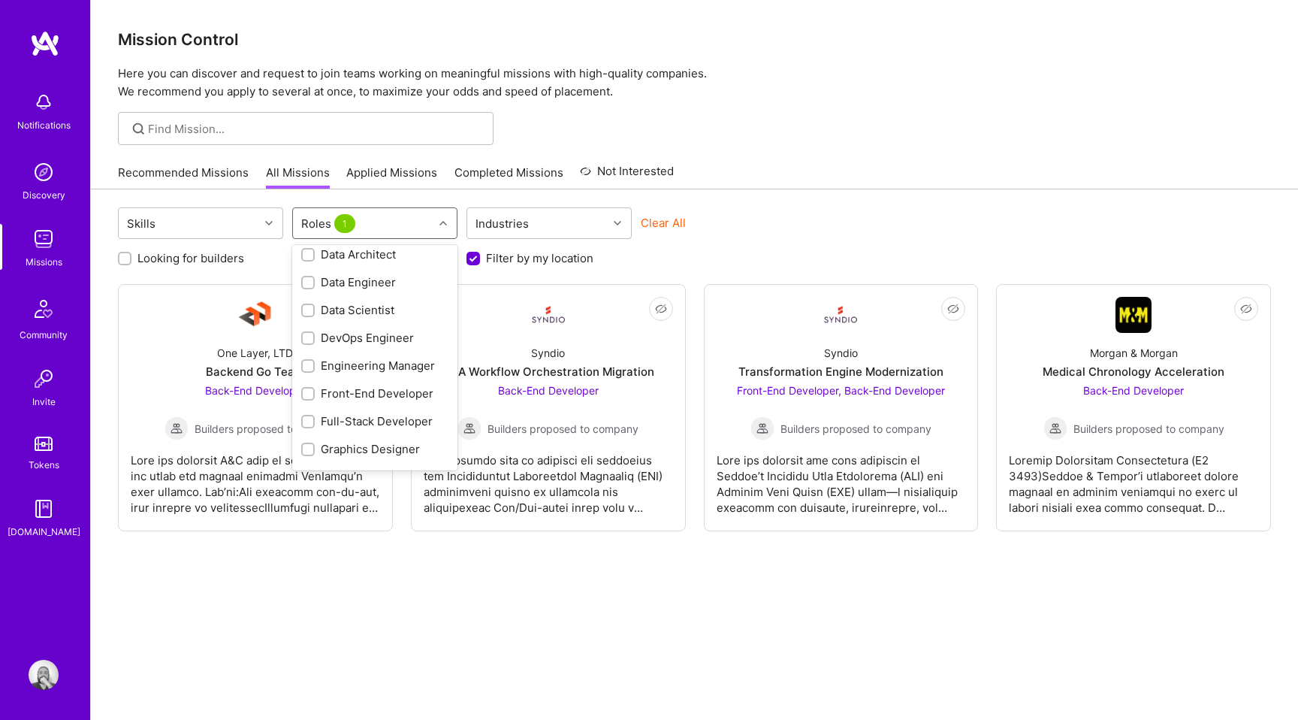
scroll to position [260, 0]
click at [307, 389] on input "checkbox" at bounding box center [309, 392] width 11 height 11
checkbox input "true"
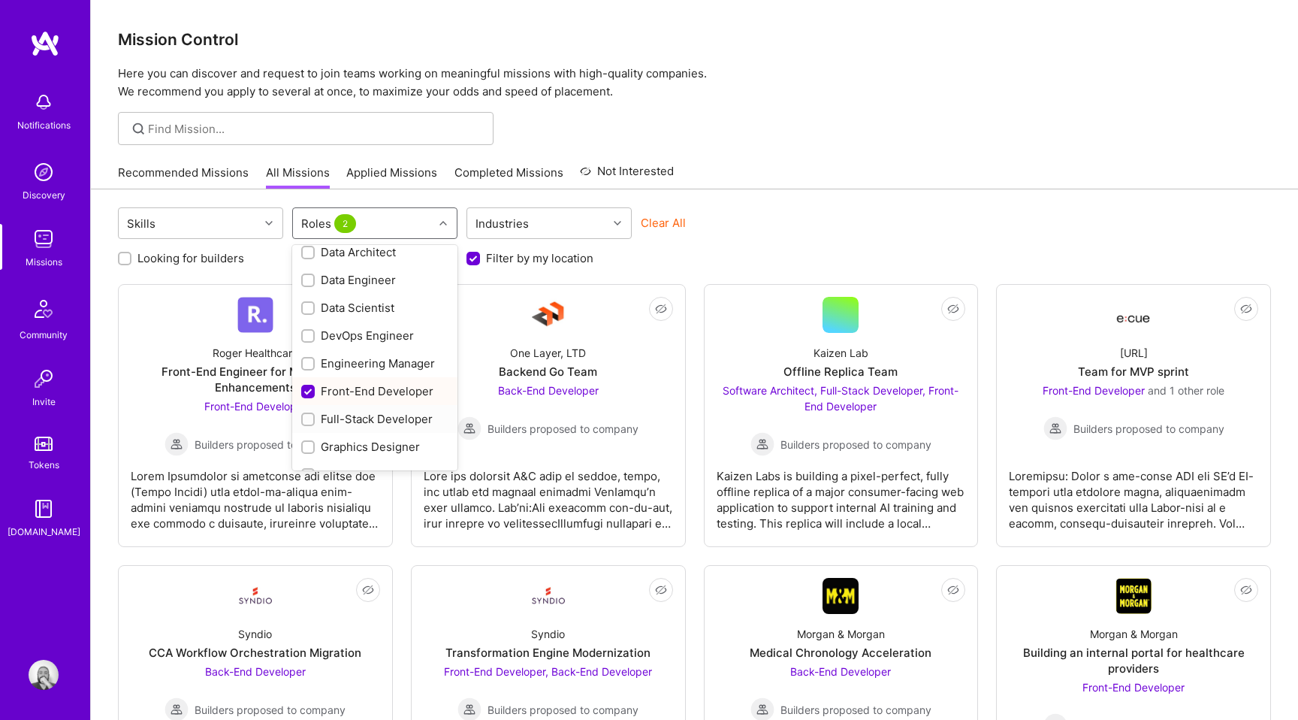
click at [312, 415] on input "checkbox" at bounding box center [309, 420] width 11 height 11
checkbox input "true"
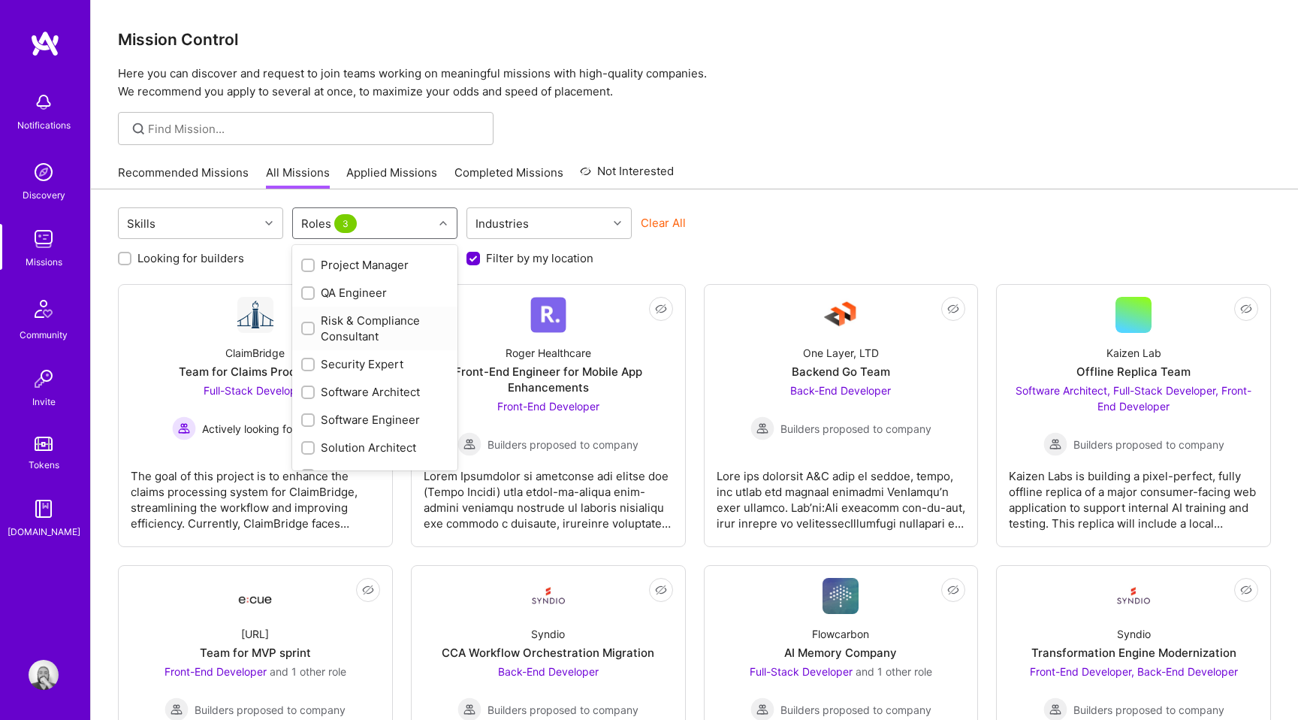
scroll to position [714, 0]
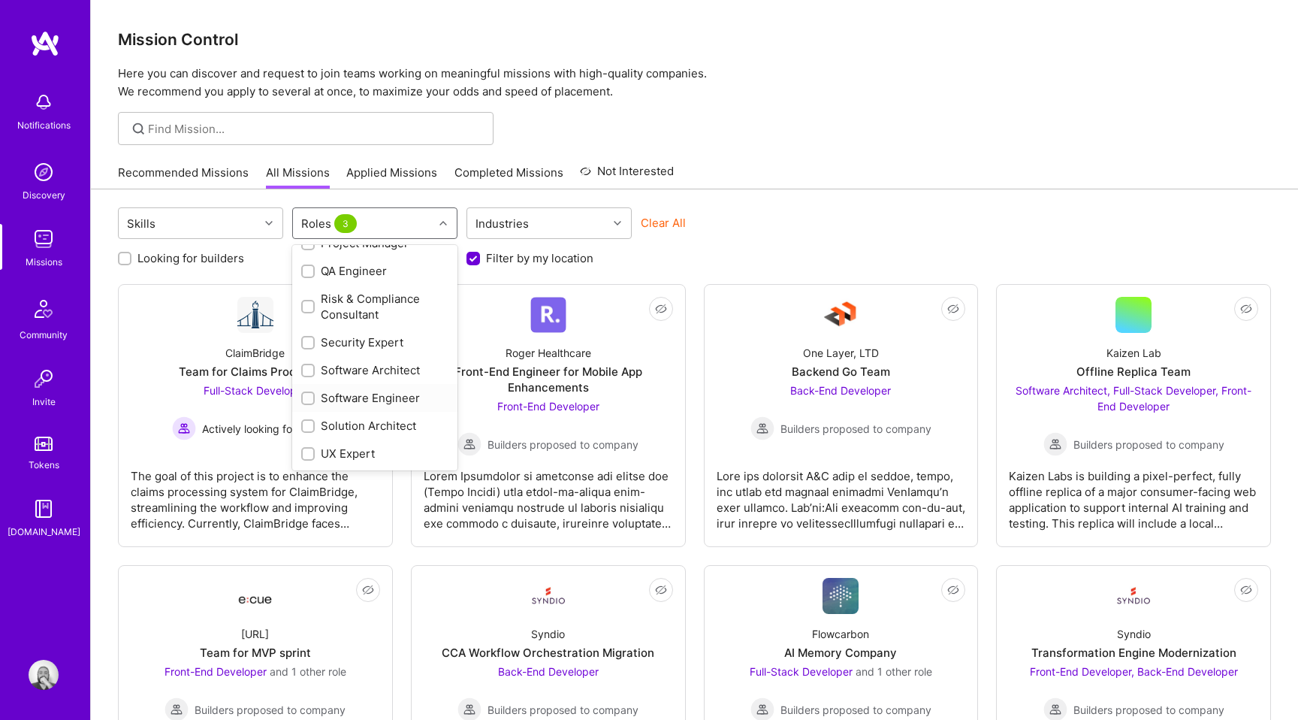
click at [308, 400] on input "checkbox" at bounding box center [309, 399] width 11 height 11
checkbox input "true"
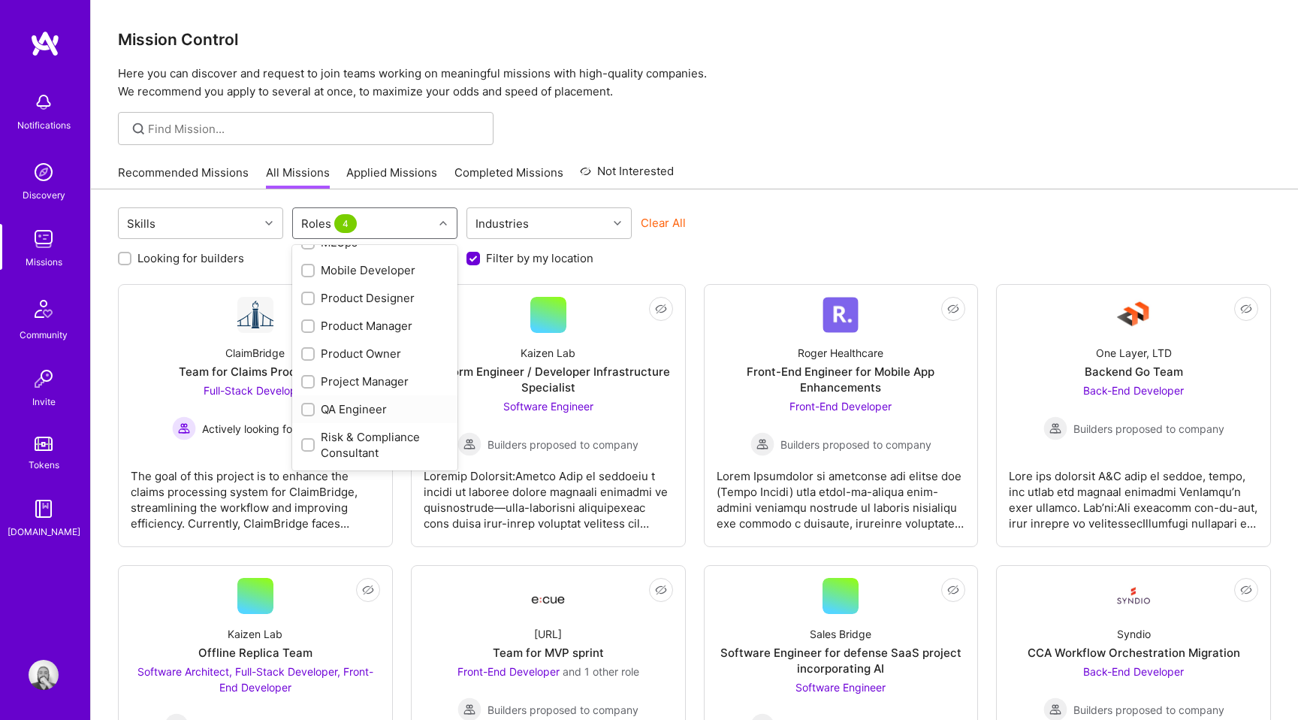
scroll to position [572, 0]
click at [307, 410] on input "checkbox" at bounding box center [309, 413] width 11 height 11
checkbox input "true"
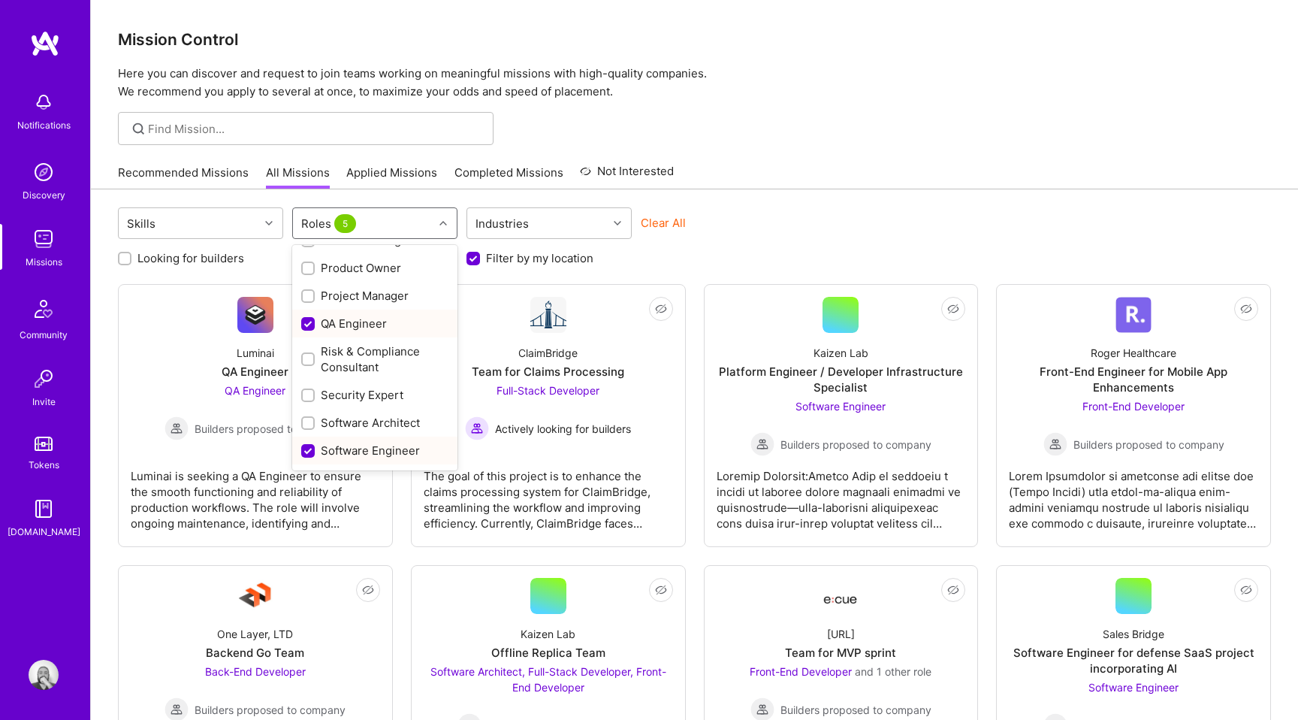
scroll to position [714, 0]
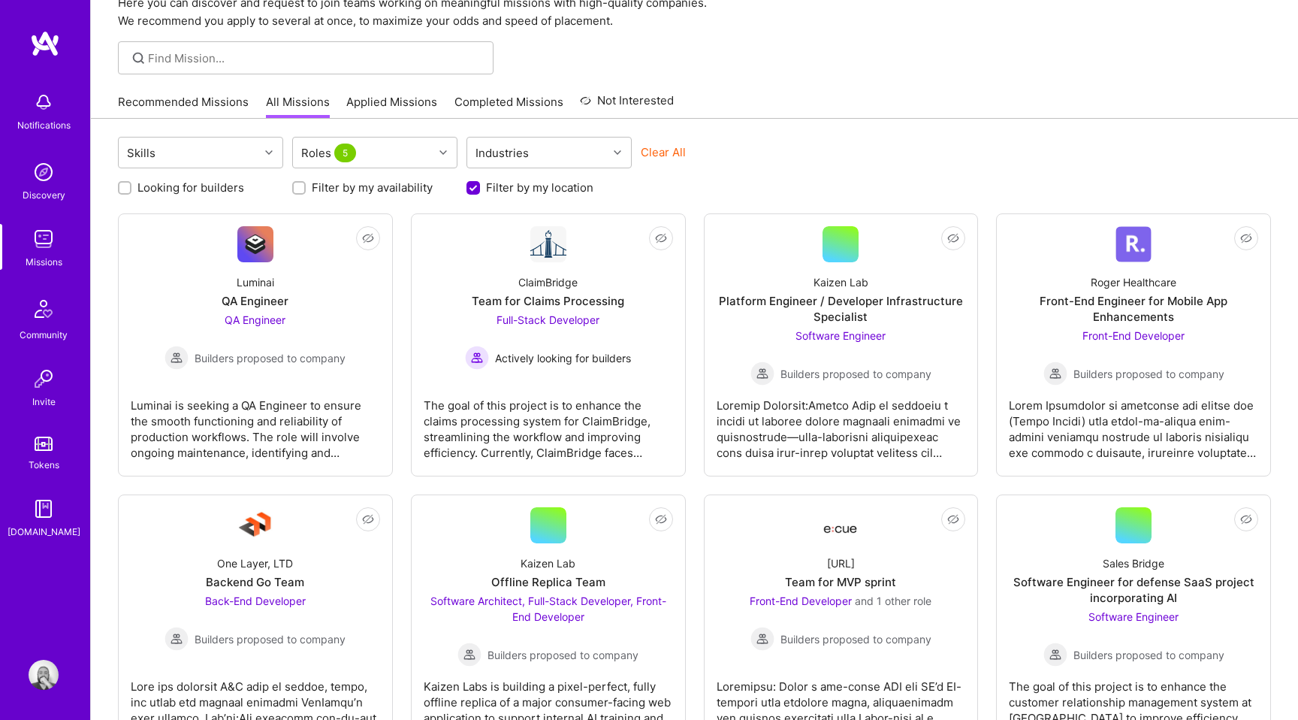
scroll to position [70, 0]
click at [535, 399] on div "The goal of this project is to enhance the claims processing system for ClaimBr…" at bounding box center [548, 423] width 249 height 75
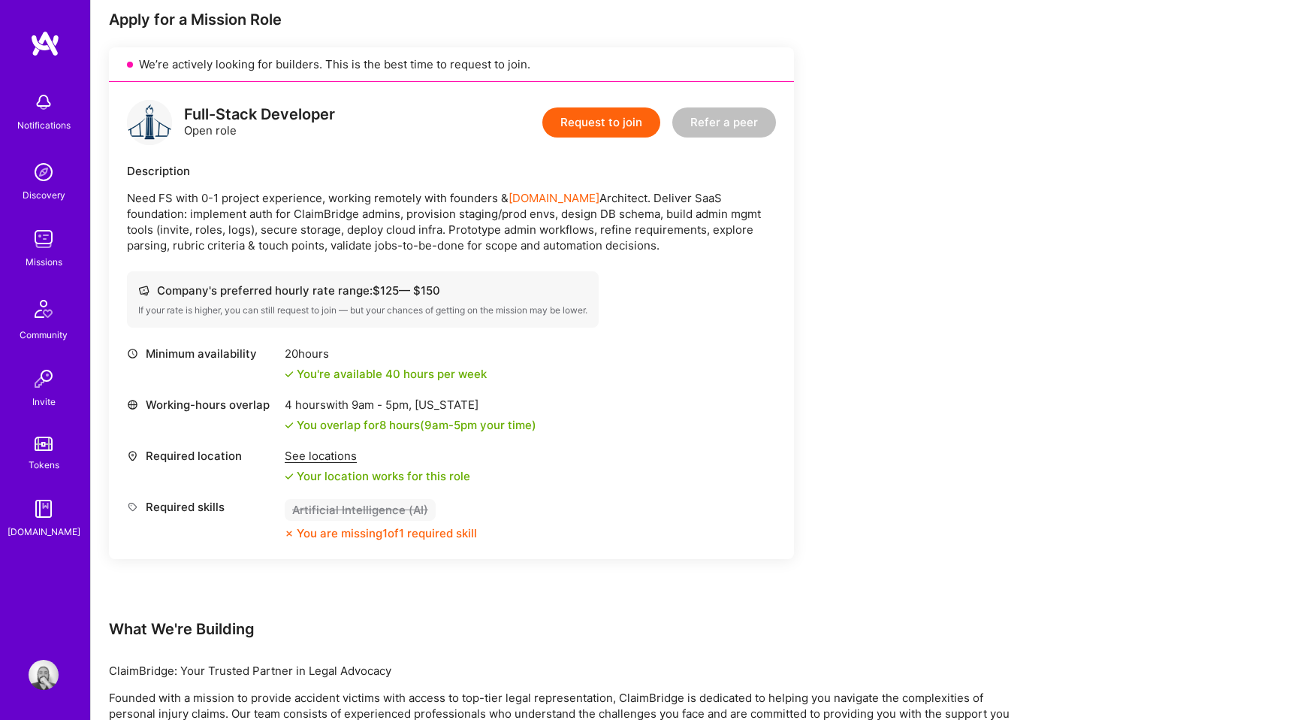
scroll to position [306, 0]
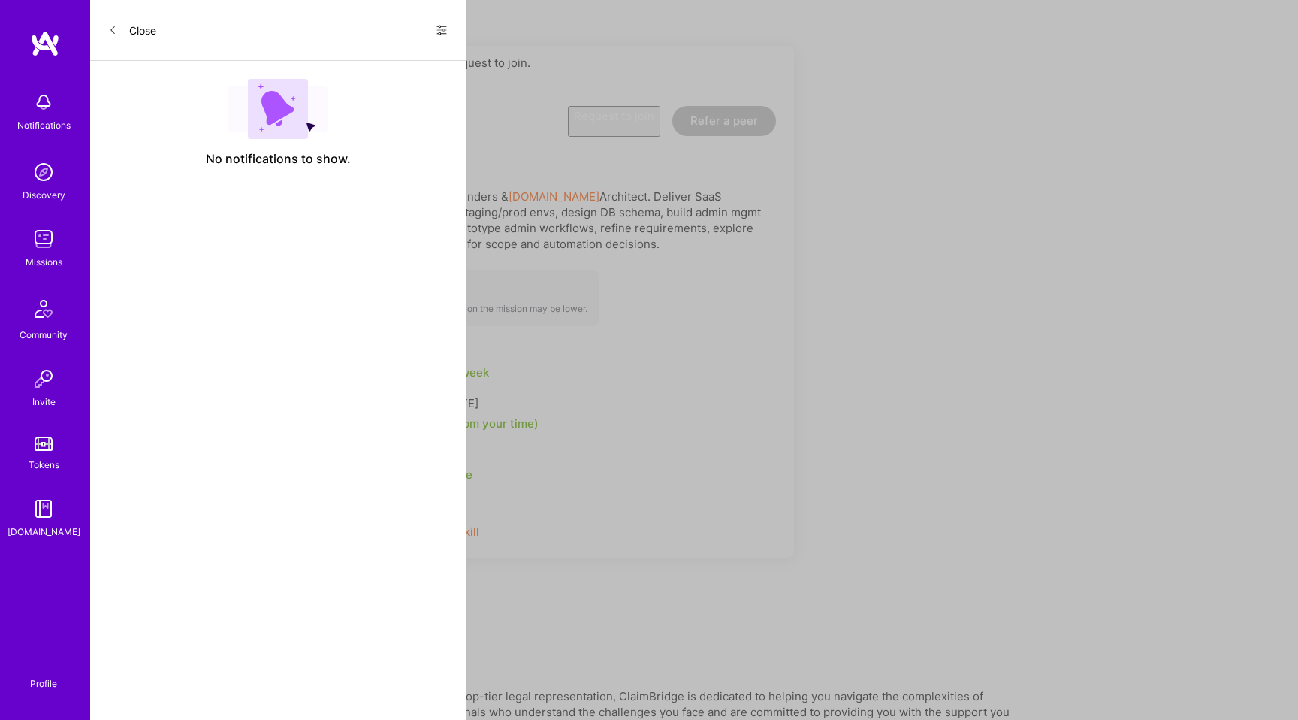
scroll to position [70, 0]
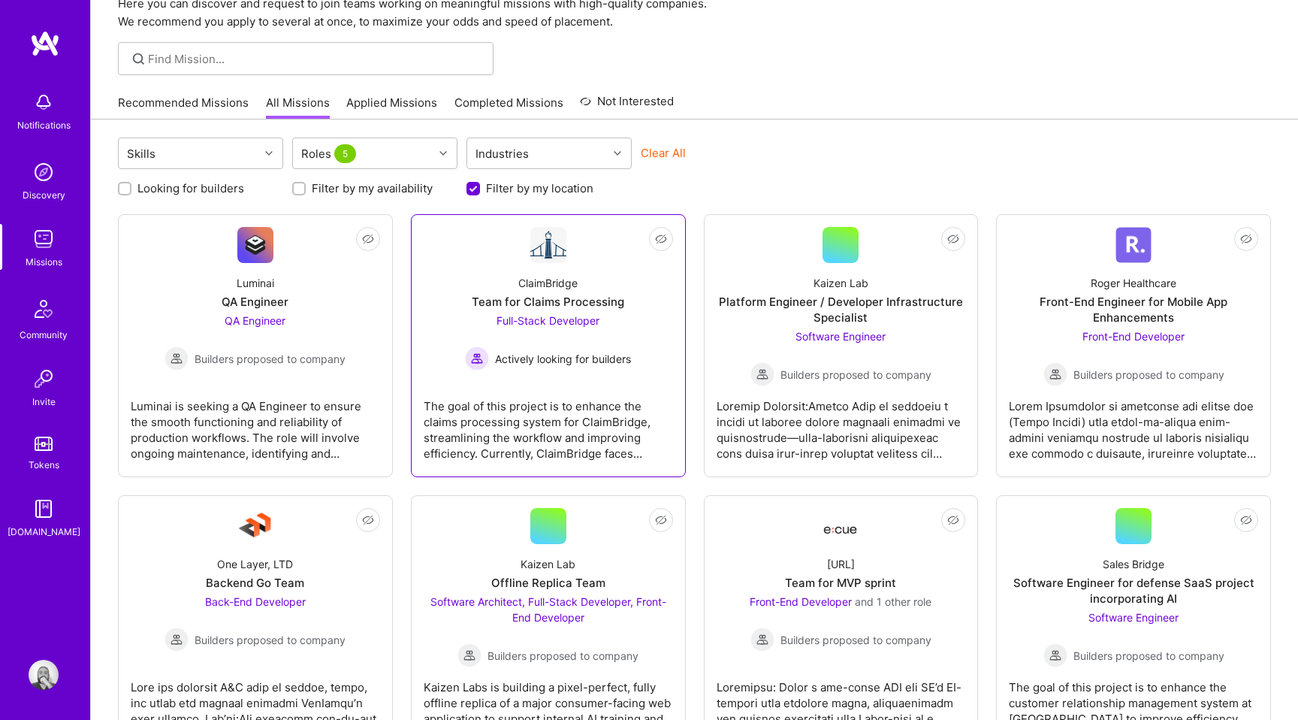
click at [572, 403] on div "The goal of this project is to enhance the claims processing system for ClaimBr…" at bounding box center [548, 423] width 249 height 75
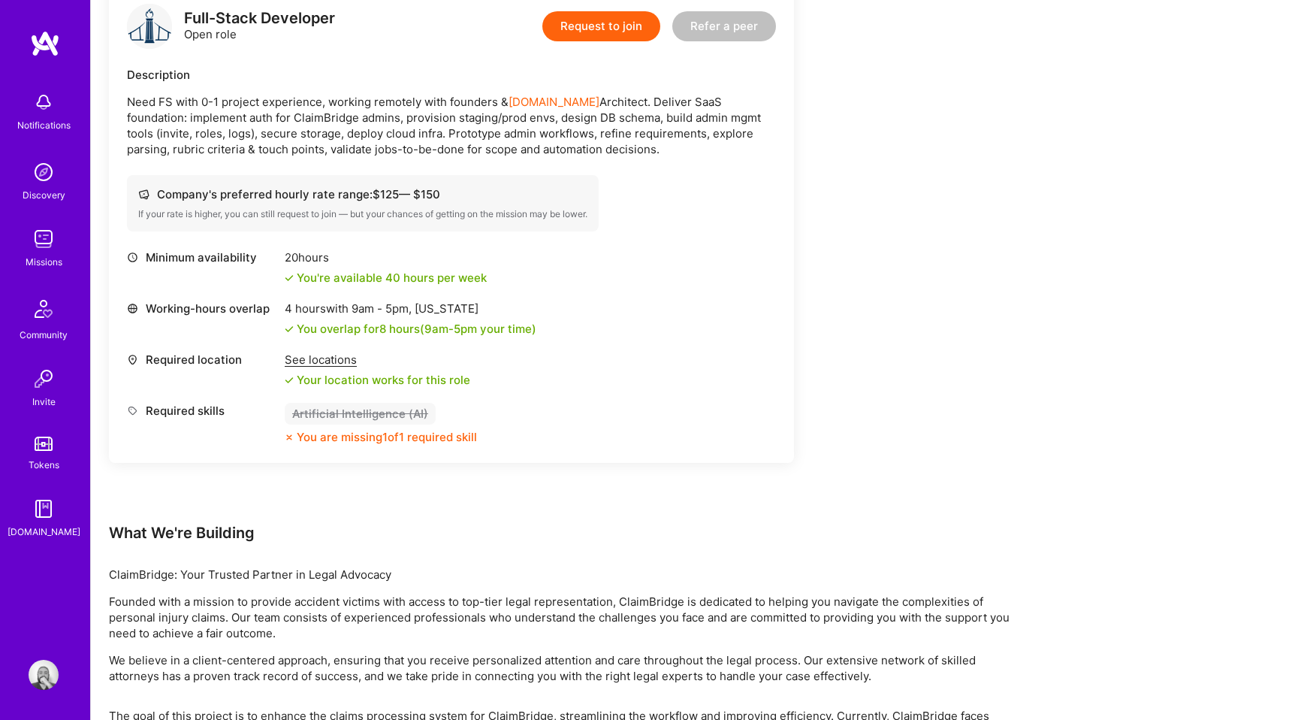
scroll to position [406, 0]
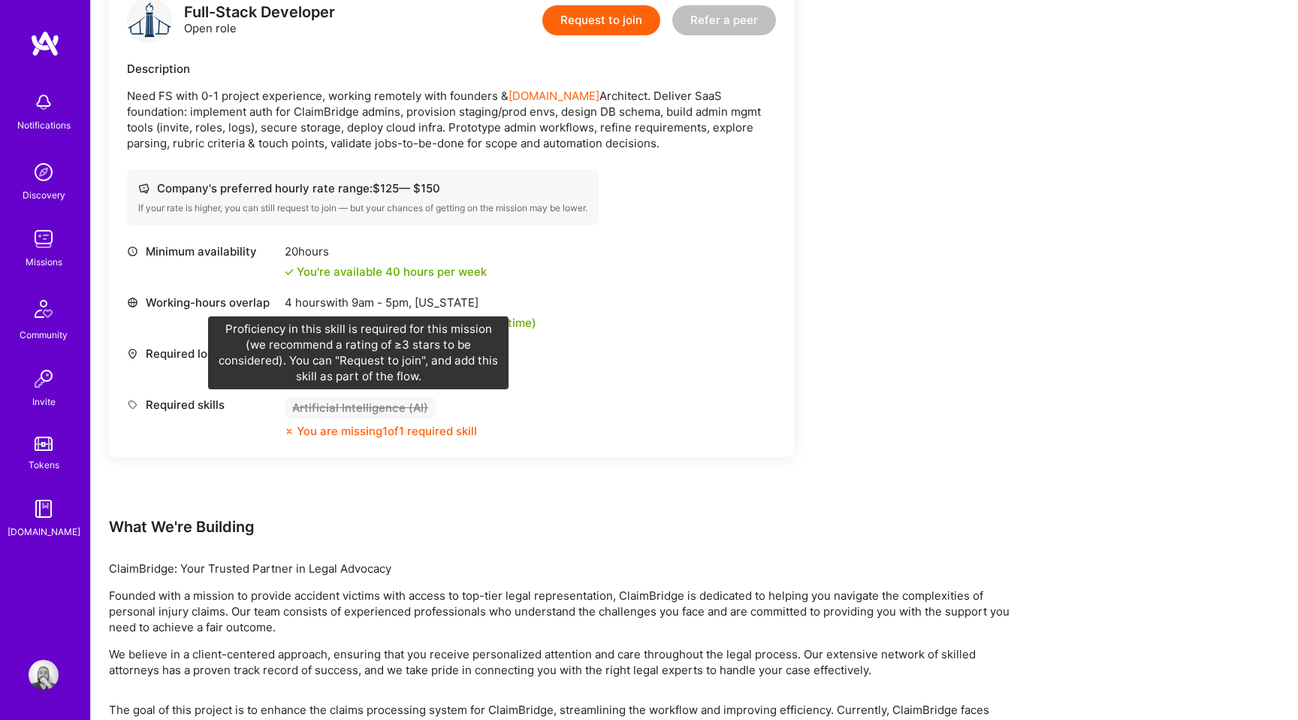
click at [397, 409] on div "Artificial Intelligence (AI)" at bounding box center [360, 408] width 151 height 22
click at [342, 411] on div "Artificial Intelligence (AI)" at bounding box center [360, 408] width 151 height 22
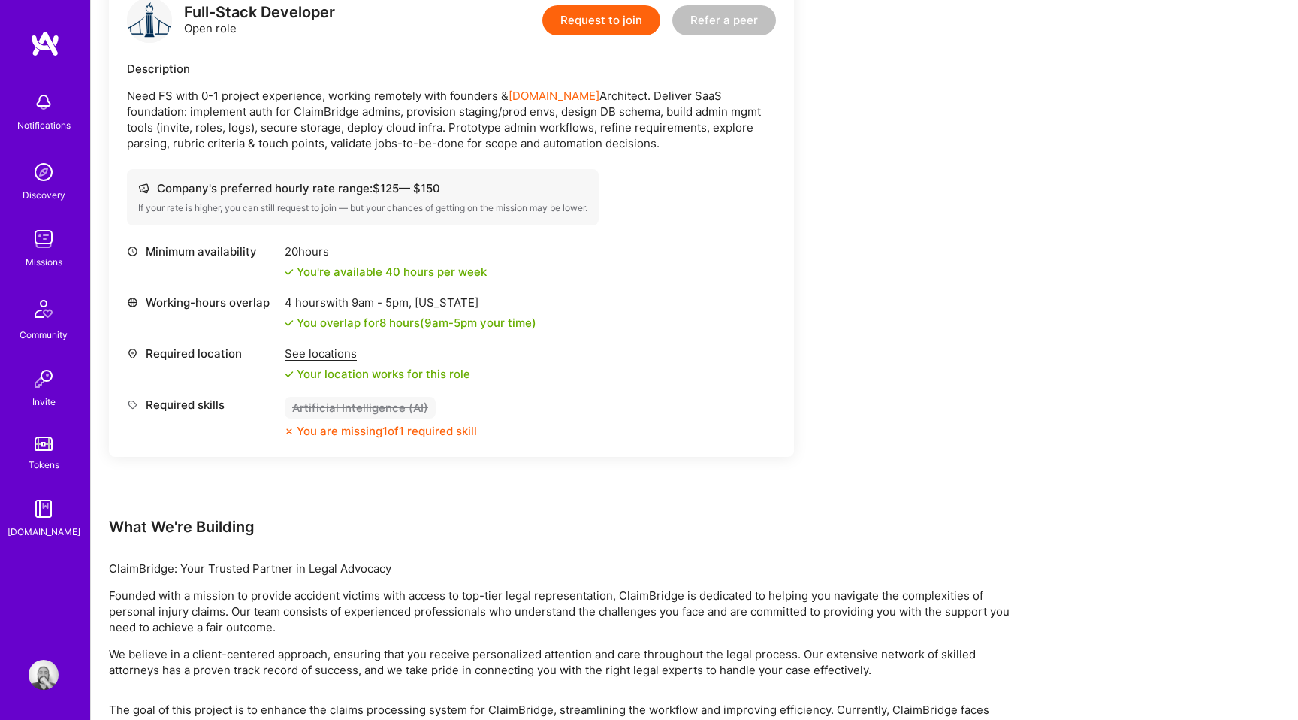
click at [38, 683] on img at bounding box center [44, 675] width 30 height 30
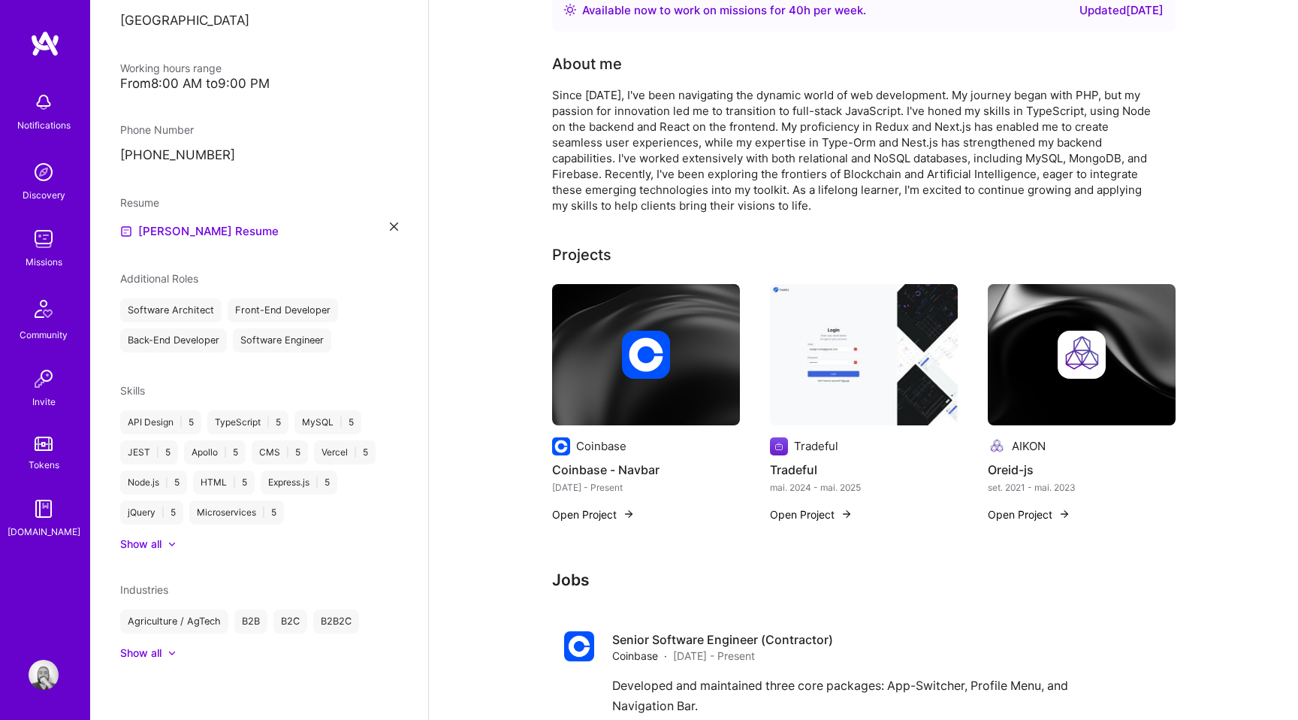
scroll to position [325, 0]
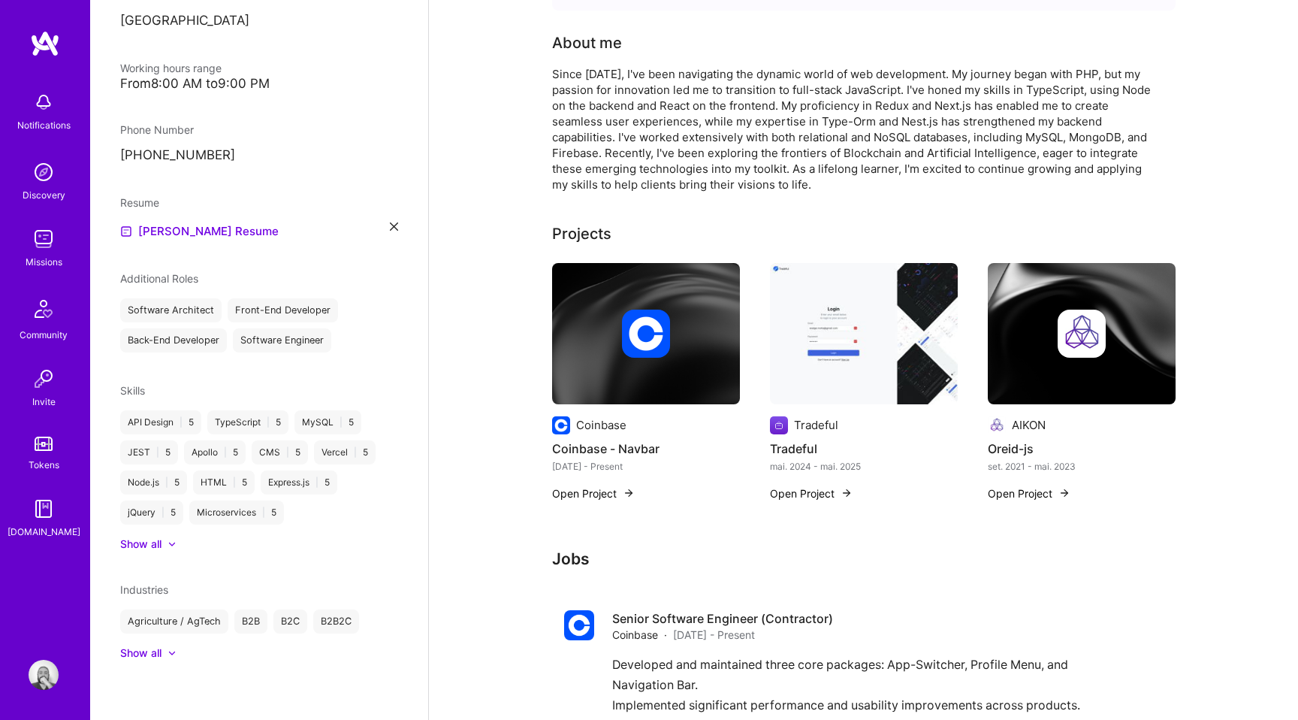
click at [174, 279] on span "Additional Roles" at bounding box center [159, 278] width 78 height 13
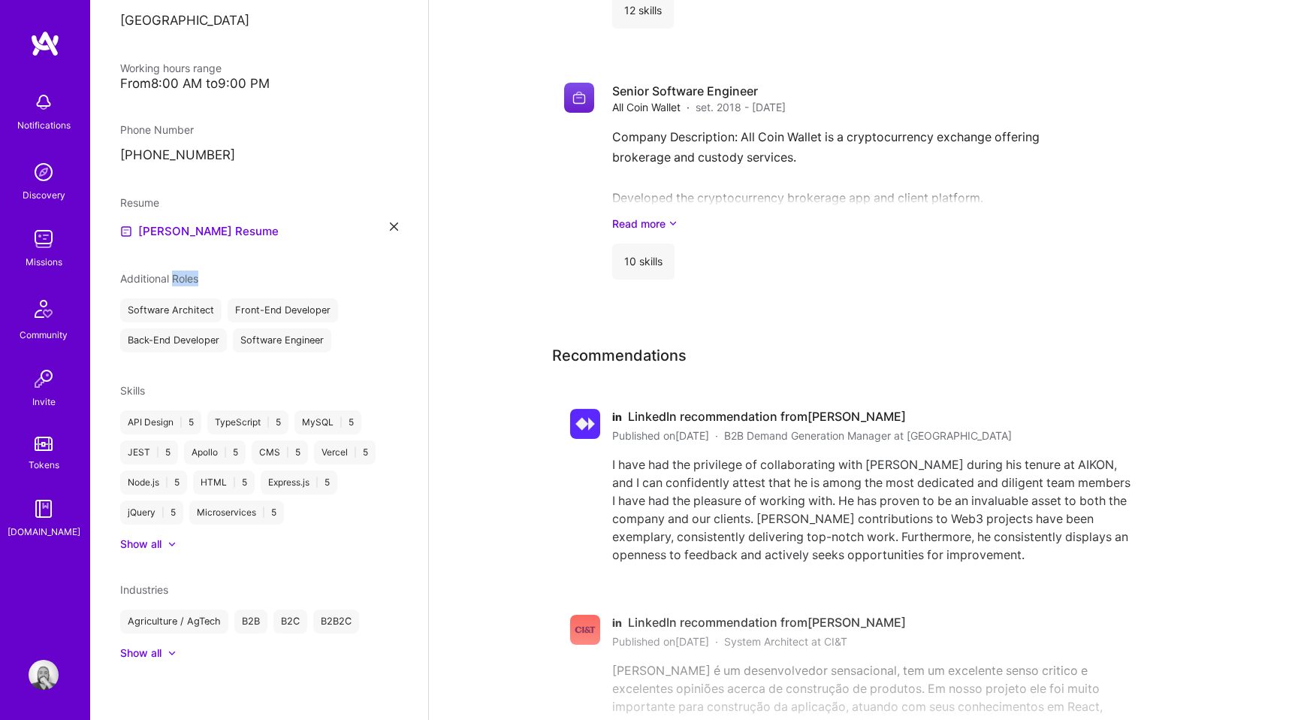
scroll to position [1723, 0]
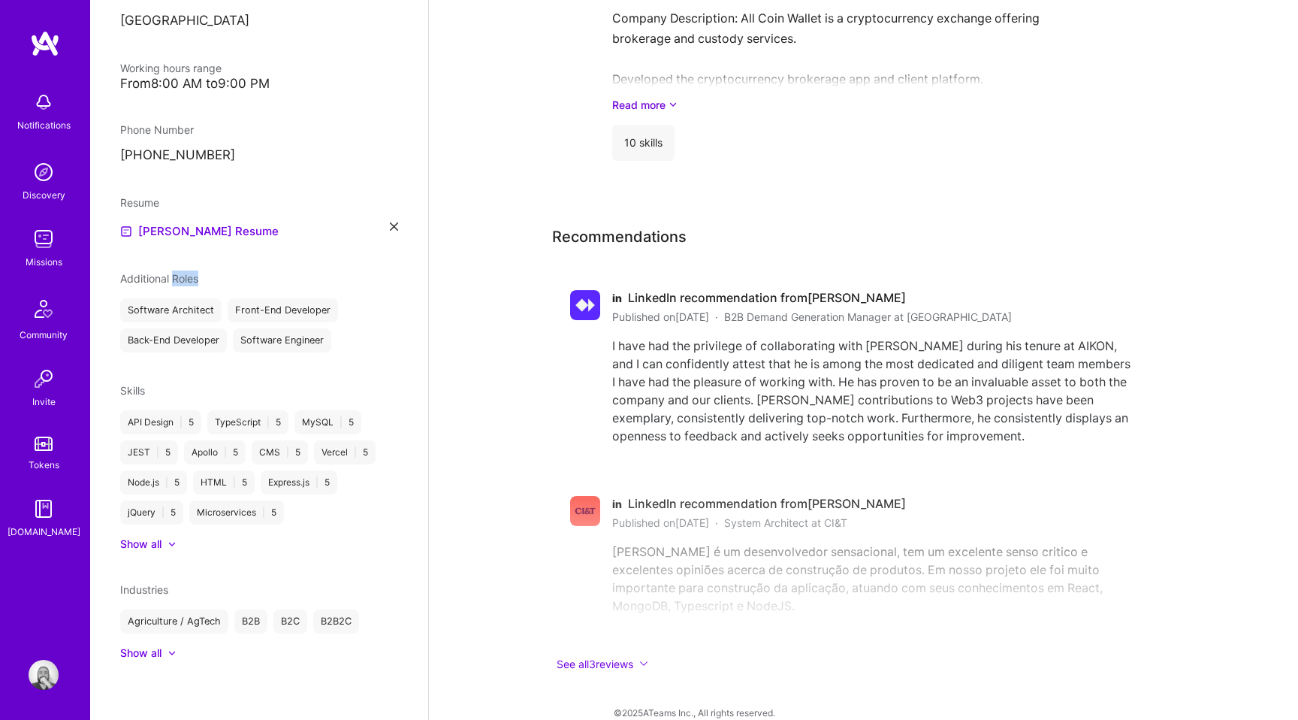
click at [163, 548] on div at bounding box center [165, 543] width 6 height 15
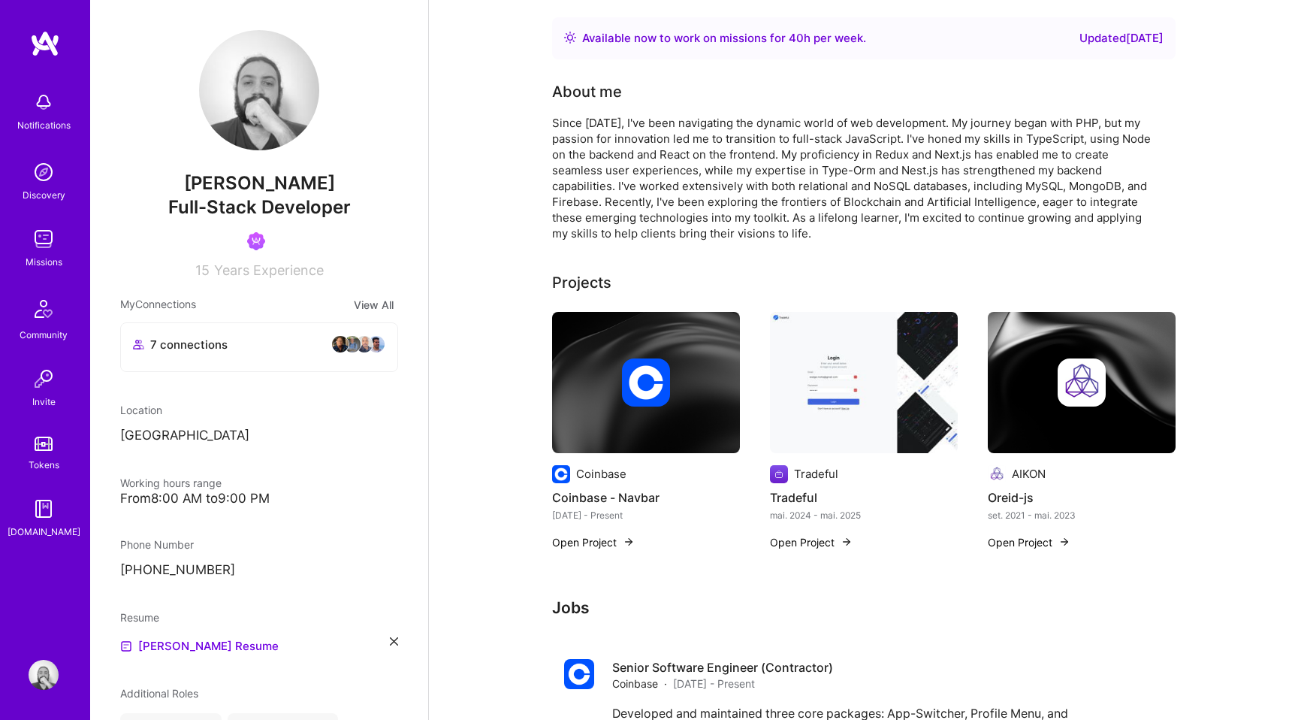
scroll to position [0, 0]
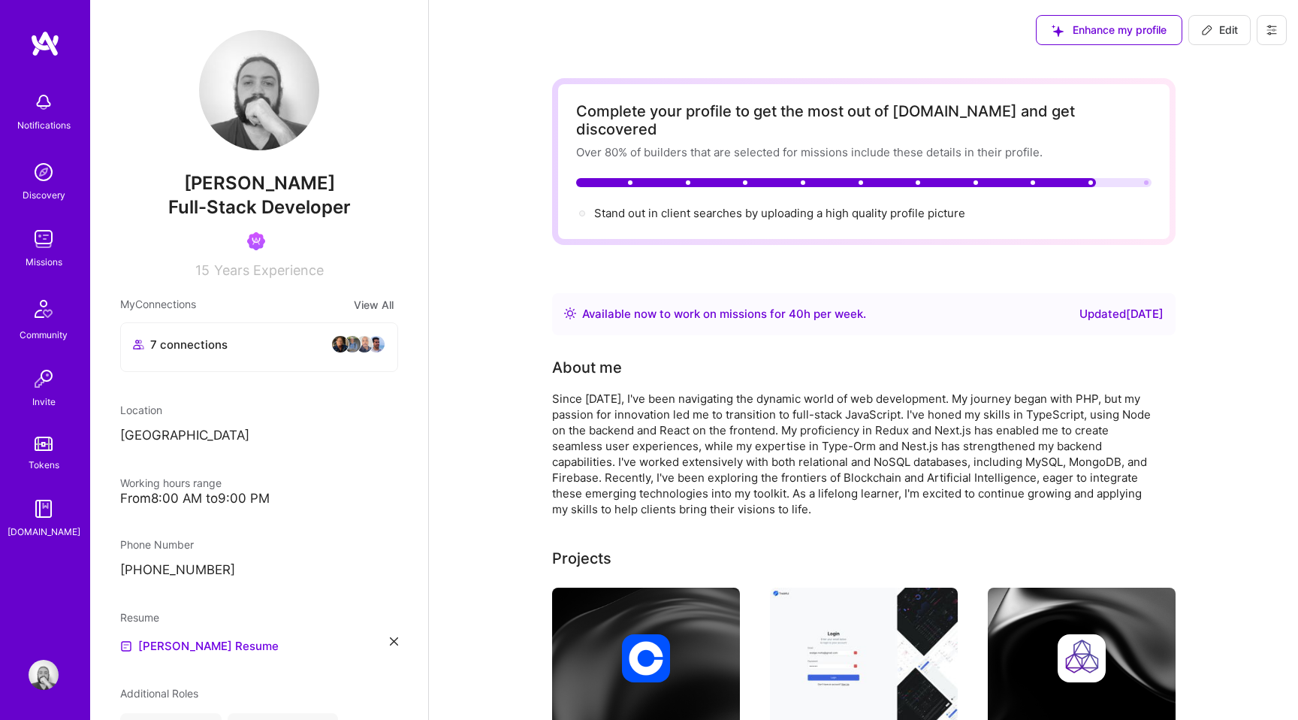
click at [1212, 26] on icon at bounding box center [1207, 30] width 12 height 12
select select "BR"
select select "Right Now"
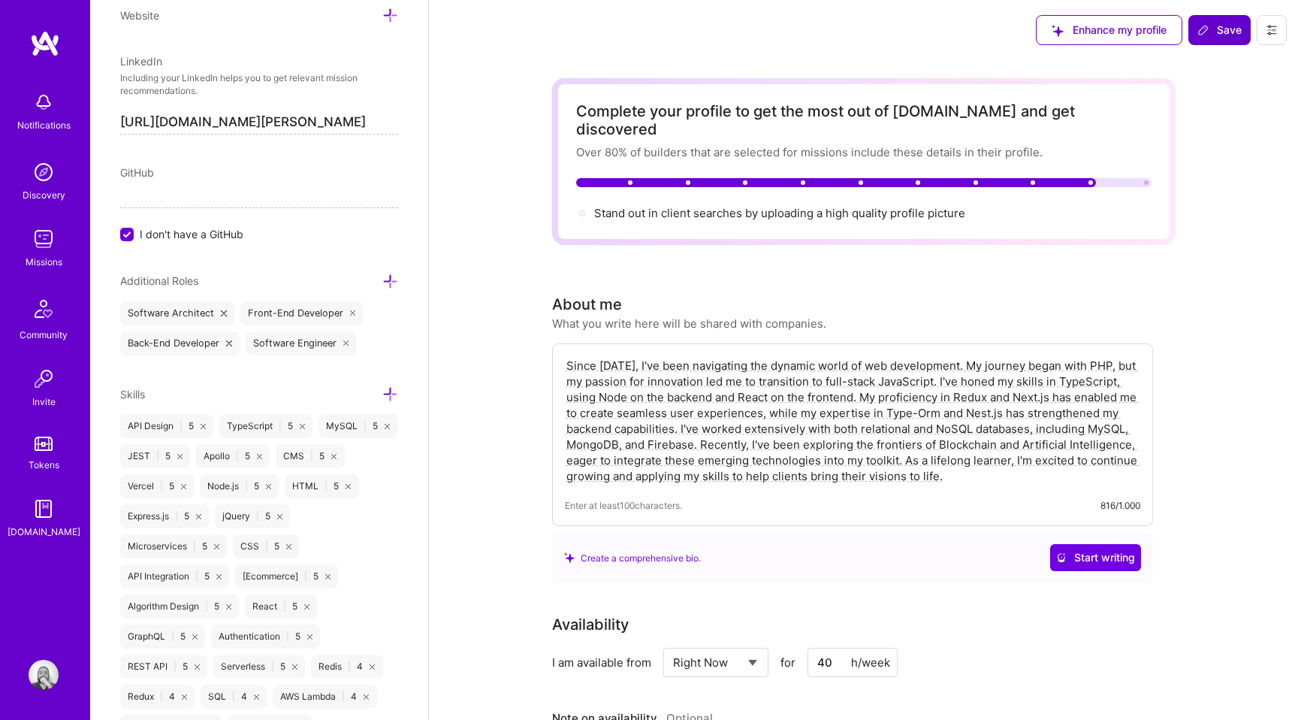
scroll to position [770, 0]
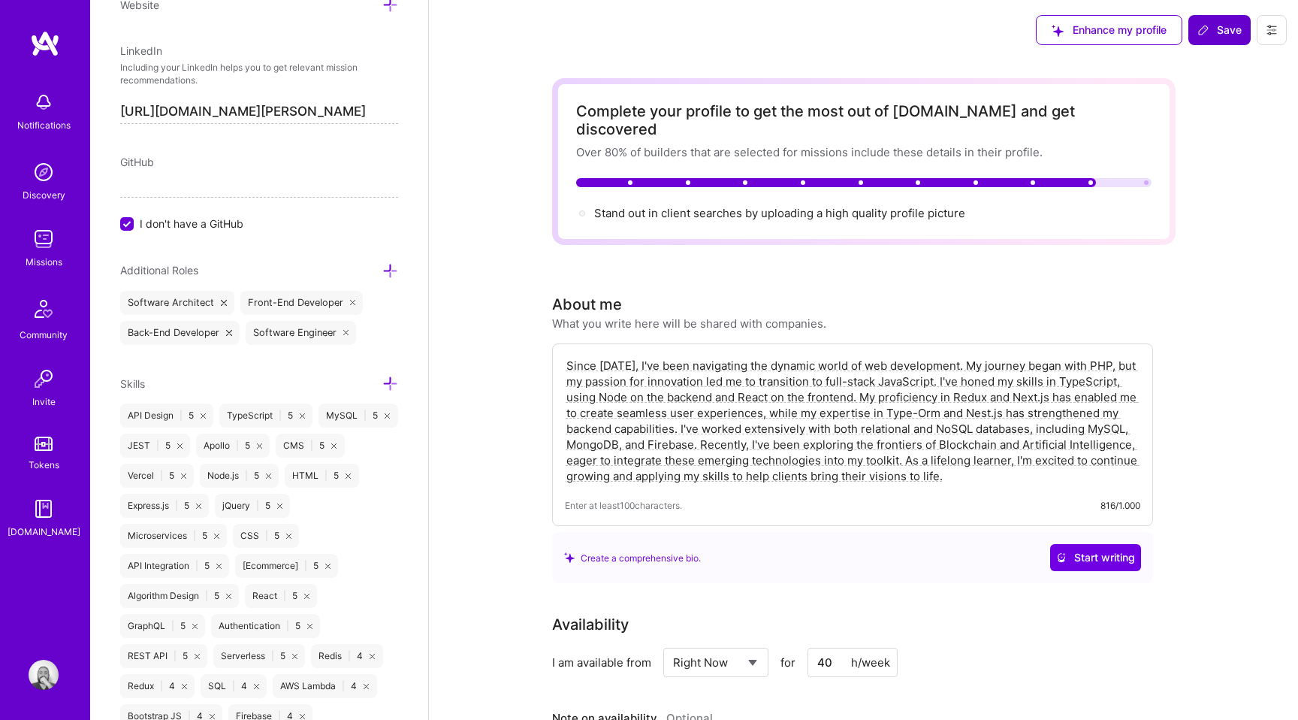
click at [387, 267] on icon at bounding box center [390, 271] width 16 height 16
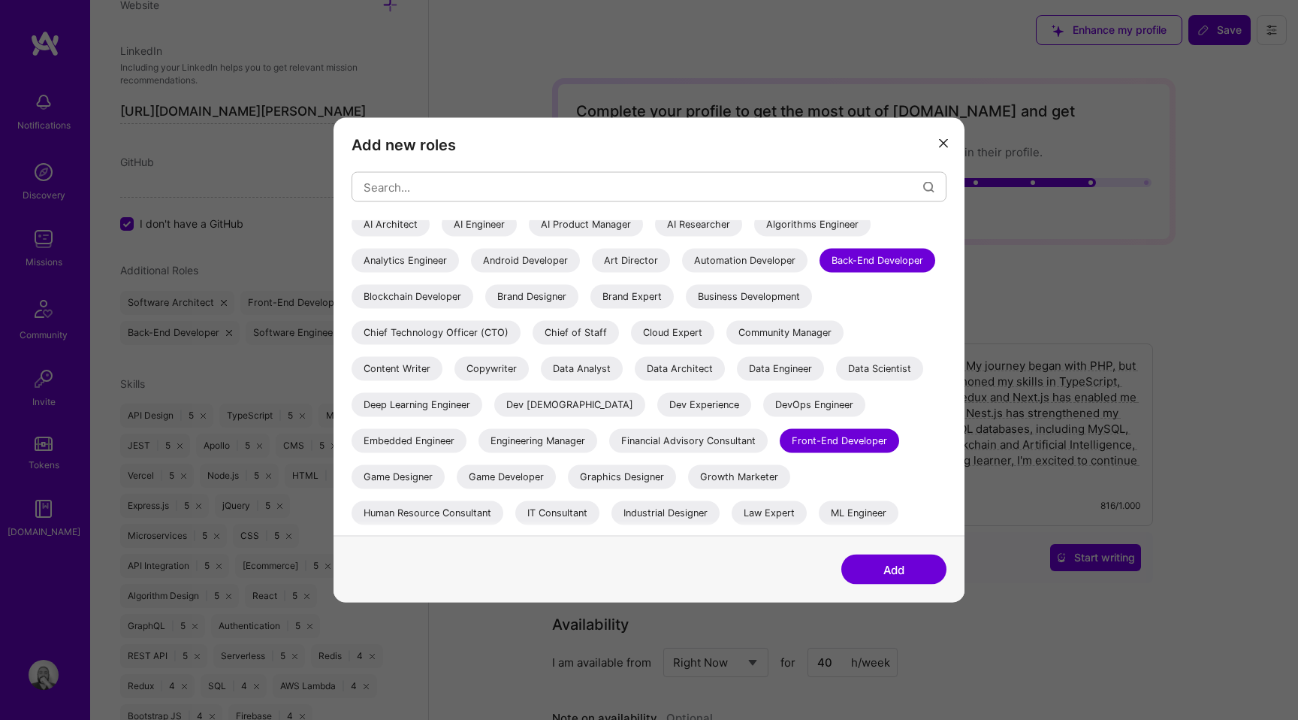
scroll to position [0, 0]
